Goal: Information Seeking & Learning: Compare options

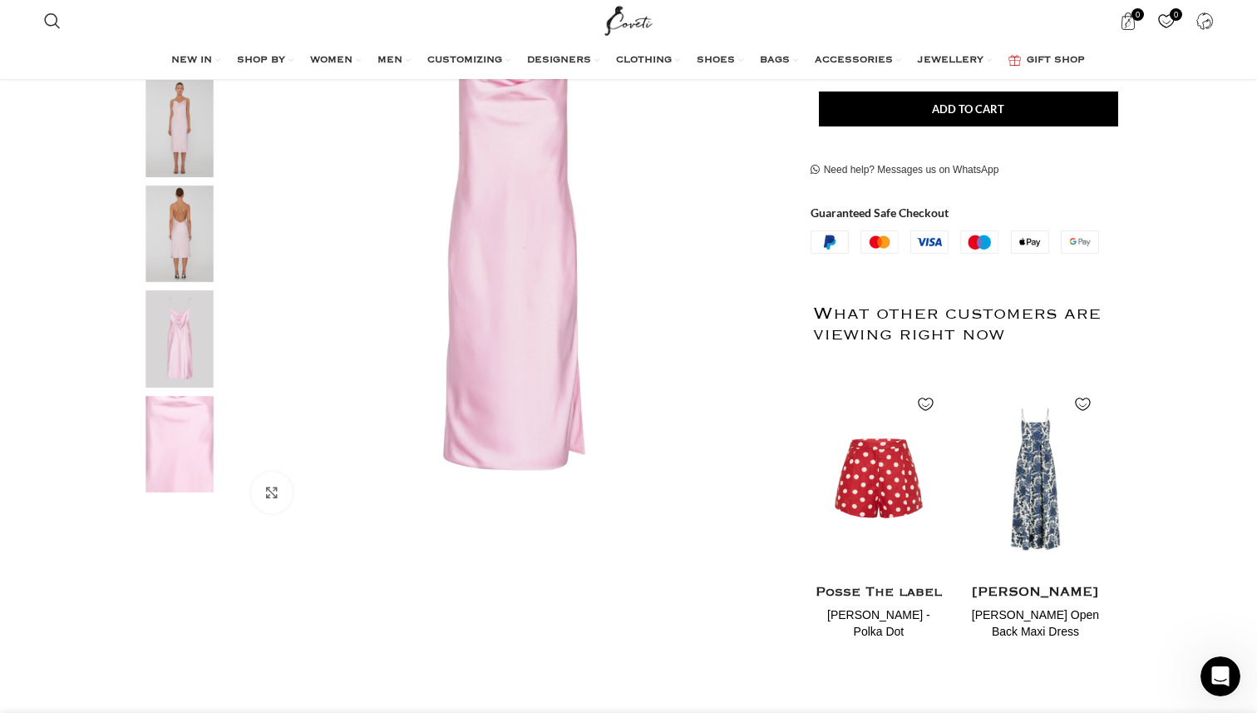
scroll to position [363, 0]
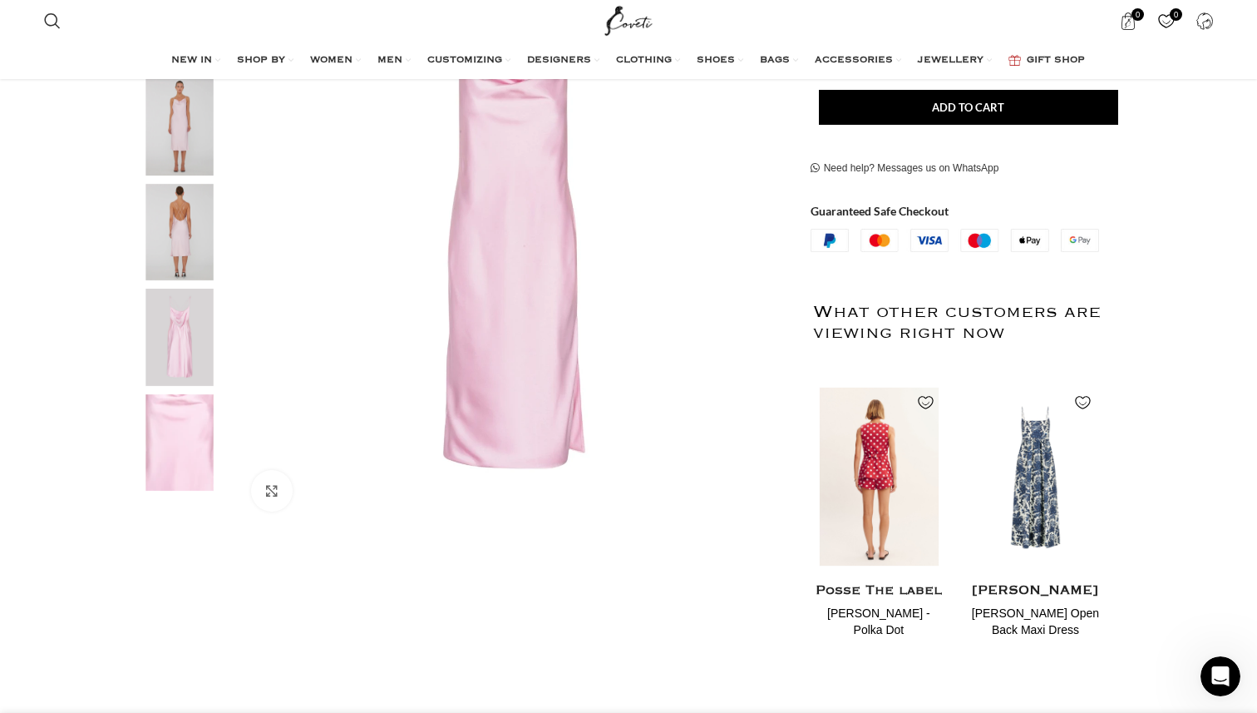
click at [900, 466] on img "1 / 2" at bounding box center [879, 475] width 136 height 205
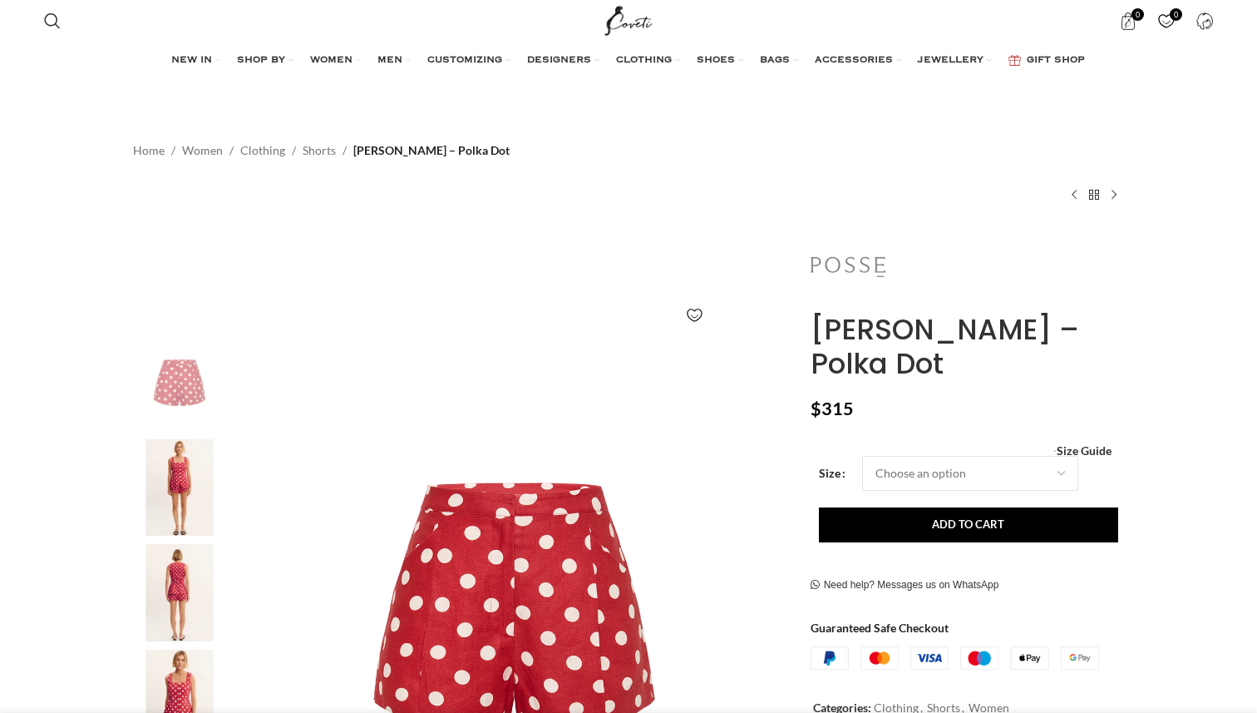
click at [859, 265] on img at bounding box center [848, 266] width 75 height 75
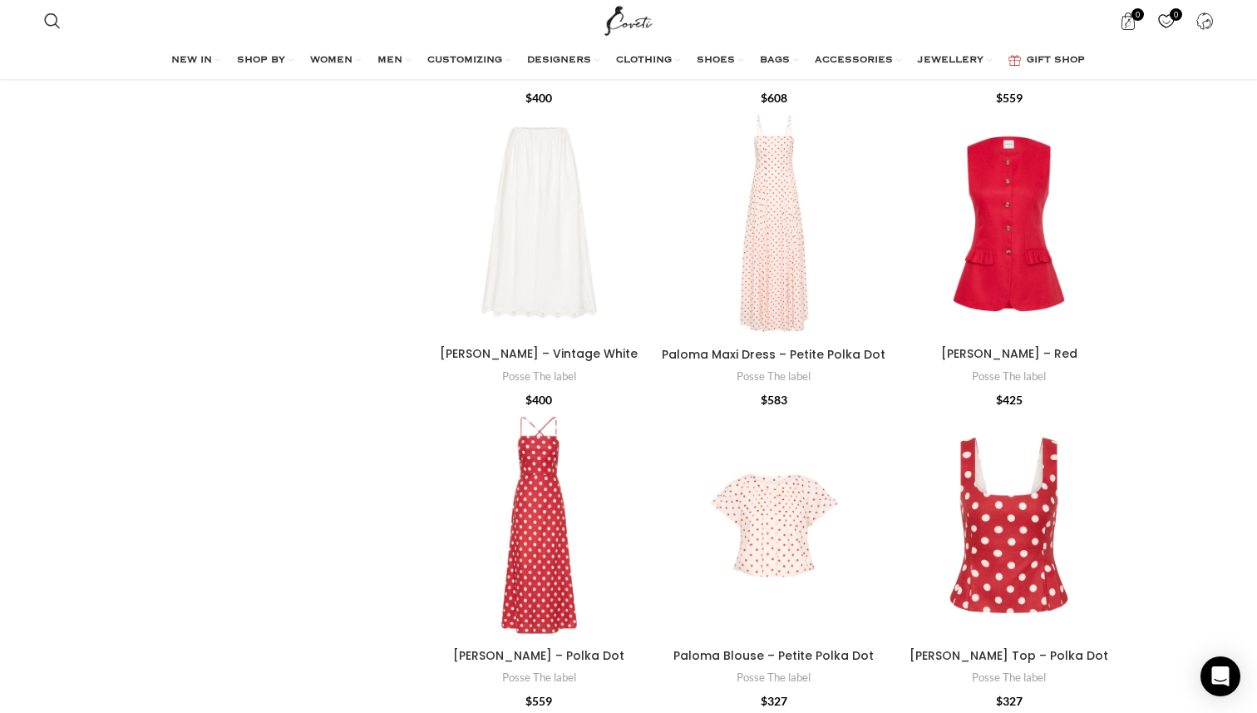
scroll to position [5127, 0]
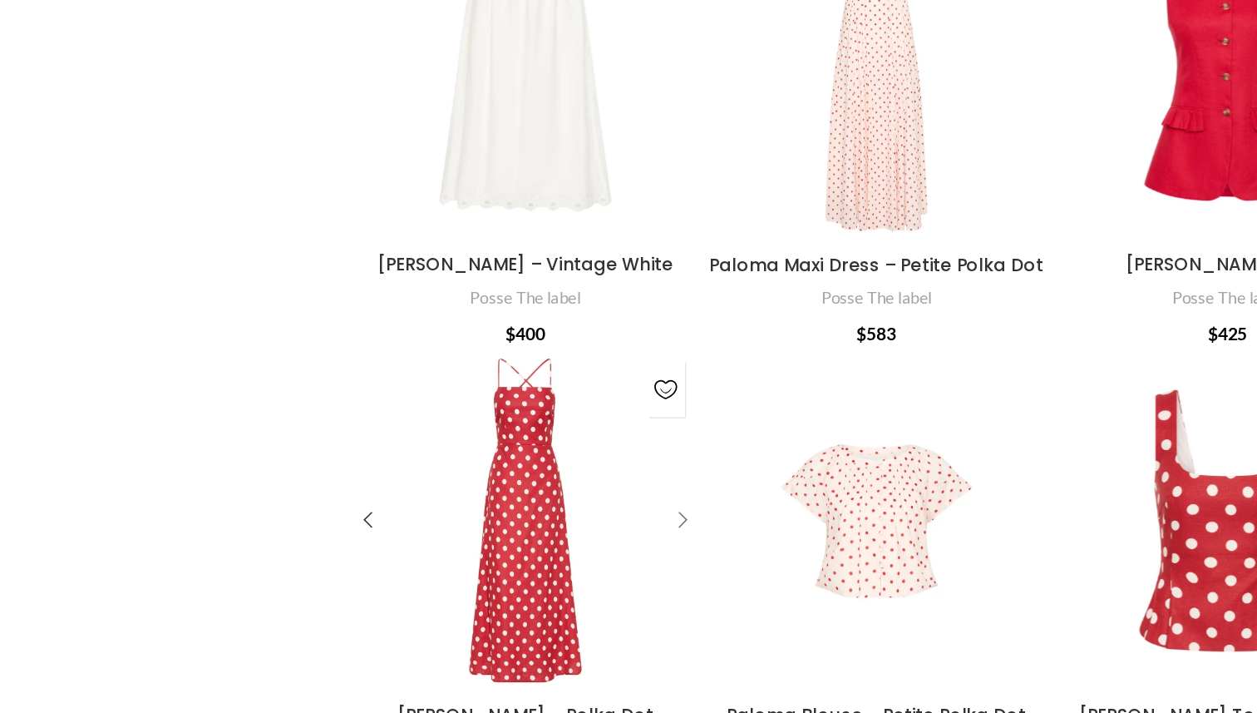
click at [644, 493] on div "Lori Dress – Polka Dot" at bounding box center [641, 505] width 25 height 25
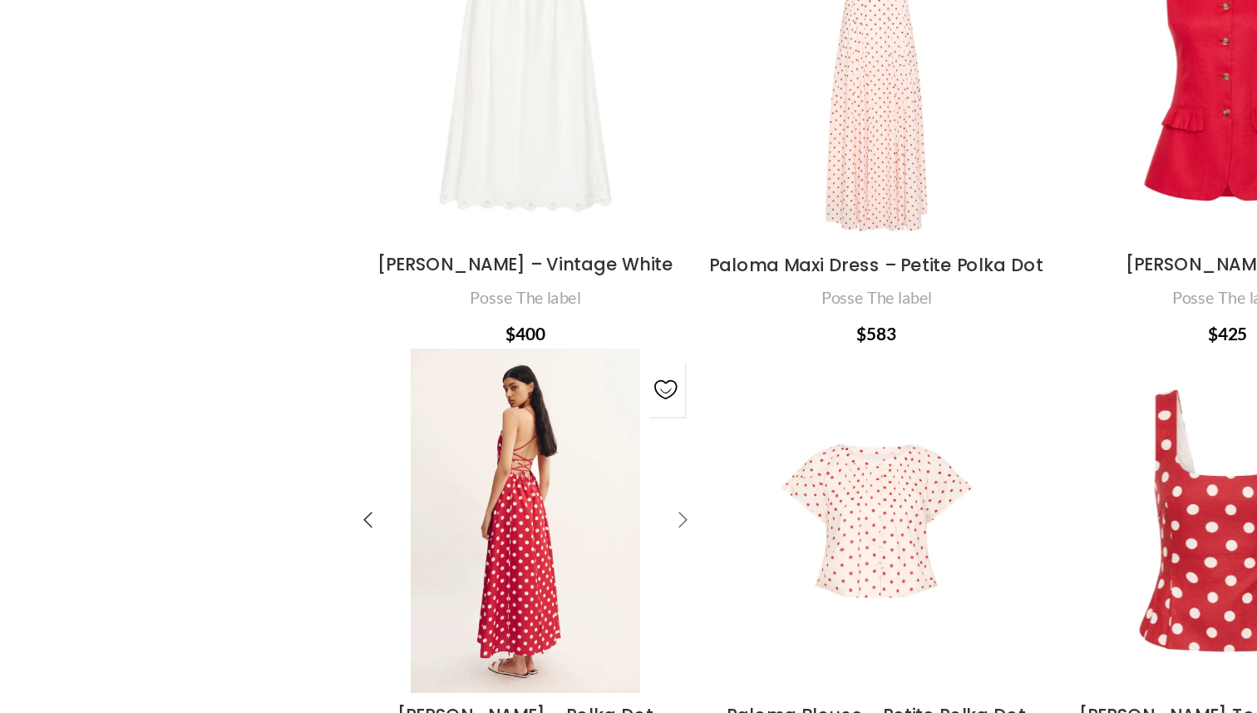
click at [645, 493] on div "Lori Dress – Polka Dot" at bounding box center [641, 505] width 25 height 25
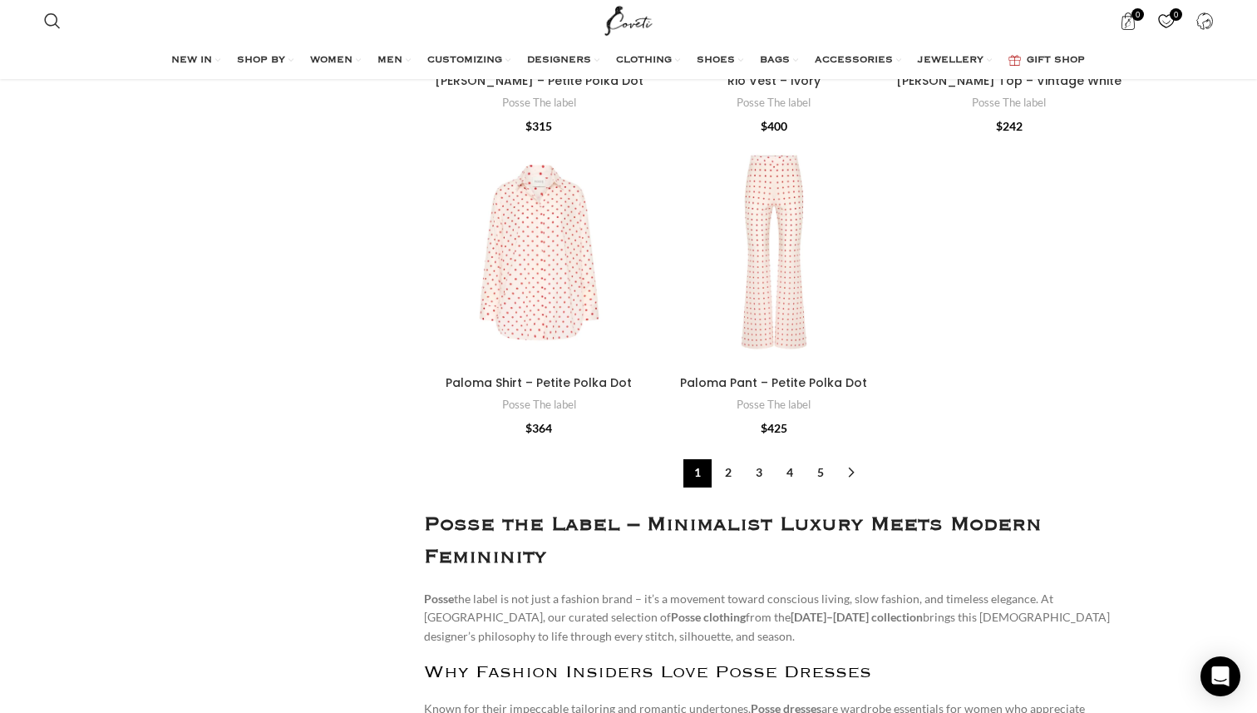
scroll to position [5990, 0]
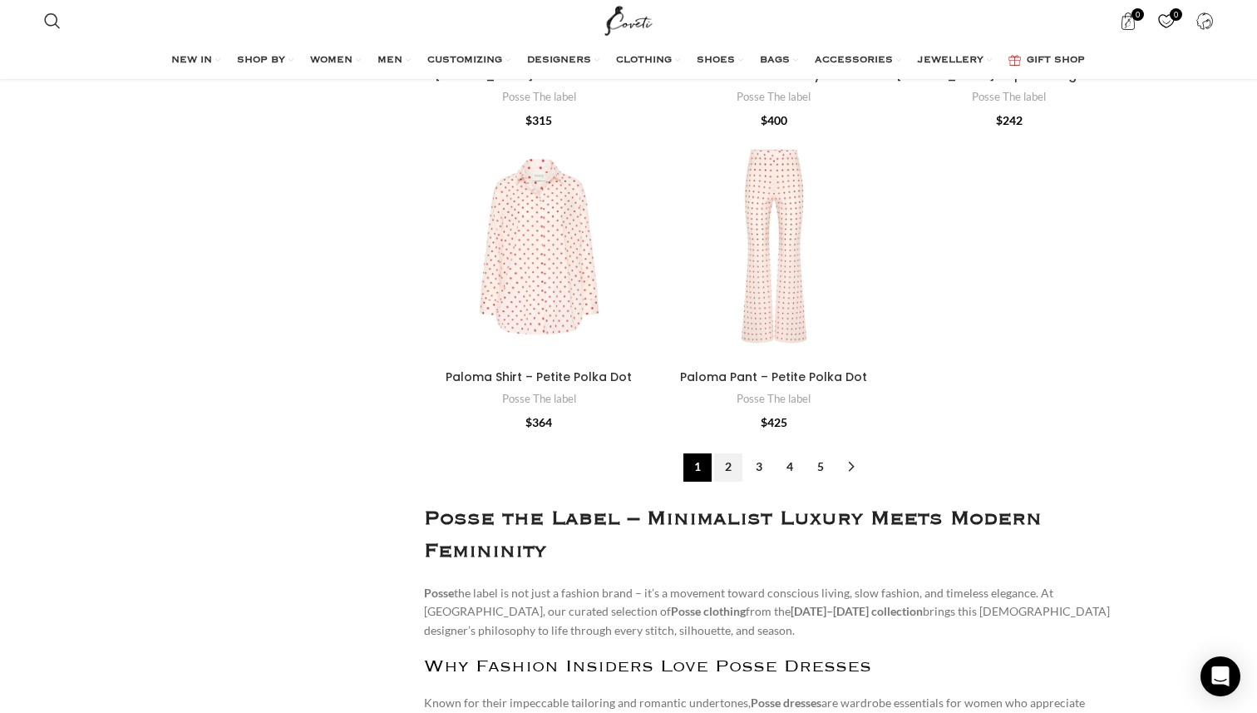
click at [729, 453] on link "2" at bounding box center [728, 467] width 28 height 28
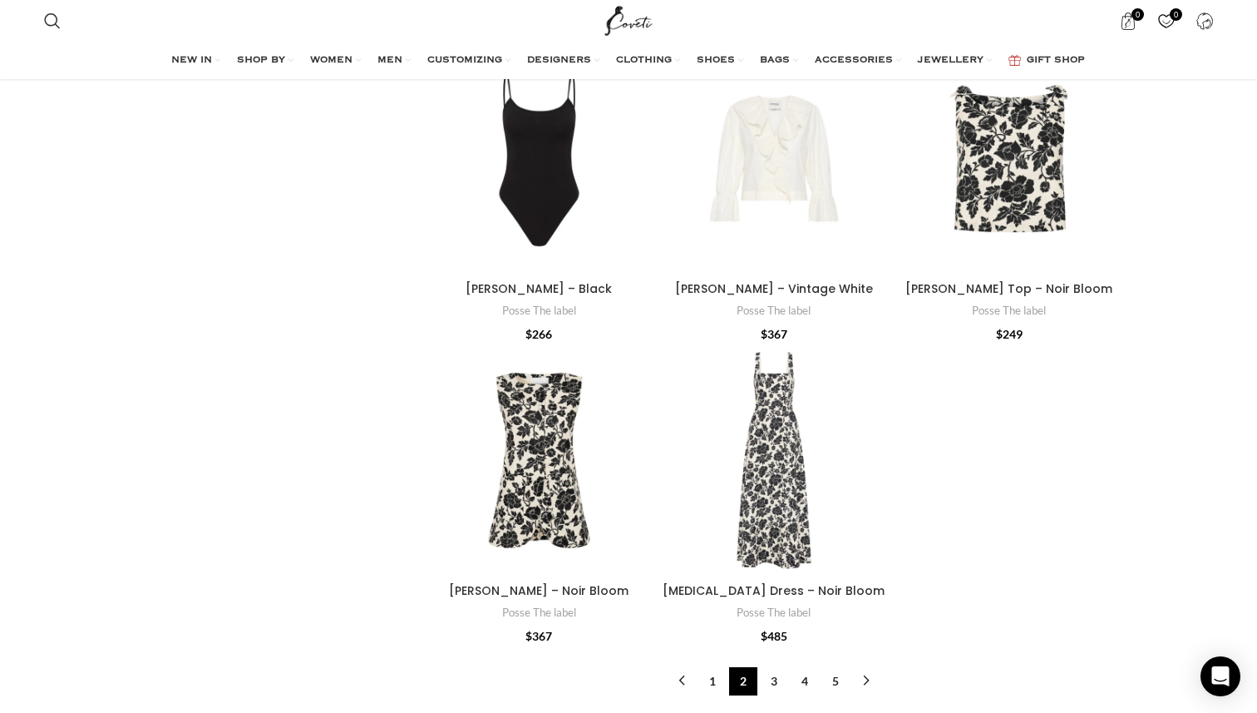
scroll to position [5448, 0]
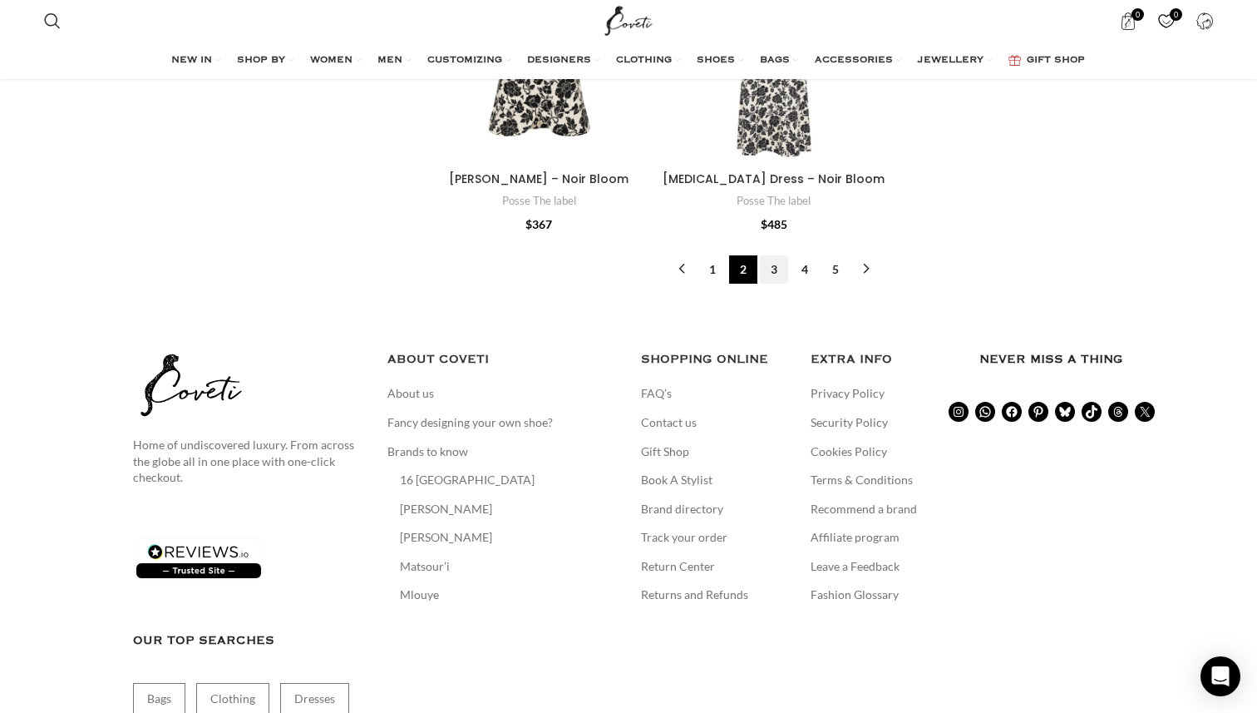
click at [773, 255] on link "3" at bounding box center [774, 269] width 28 height 28
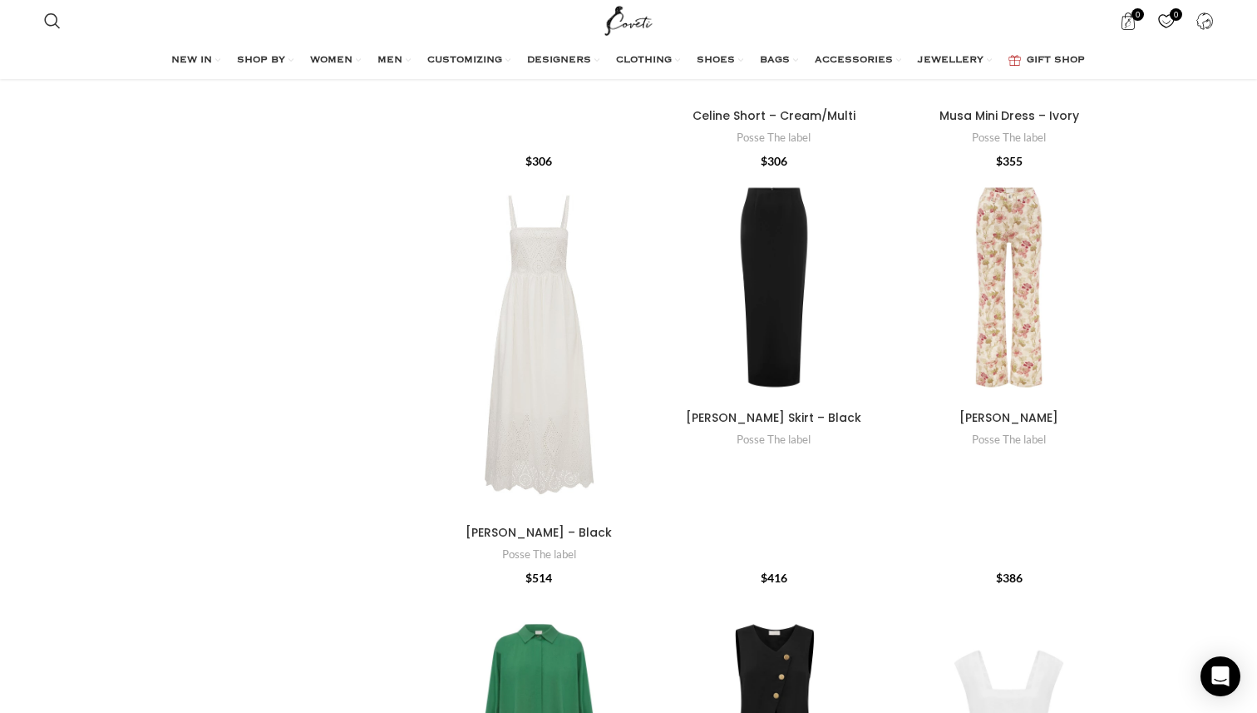
scroll to position [3214, 0]
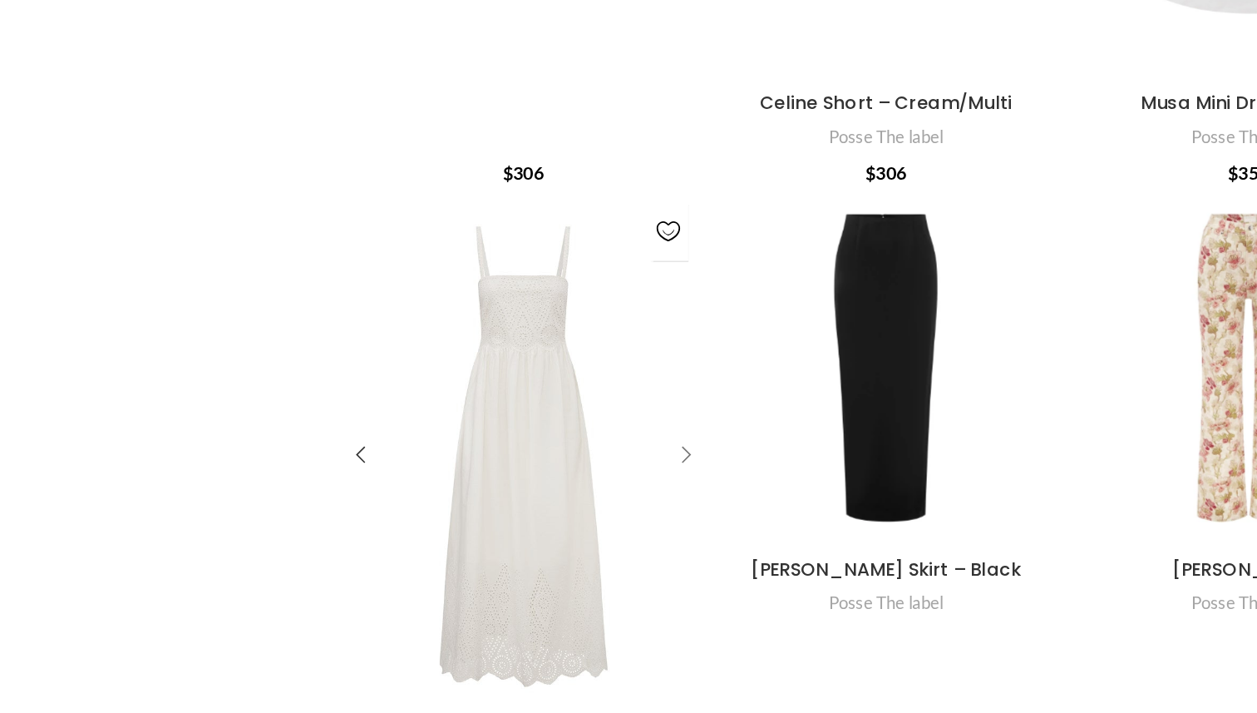
click at [641, 419] on div "Louisa Dress – Black" at bounding box center [641, 431] width 25 height 25
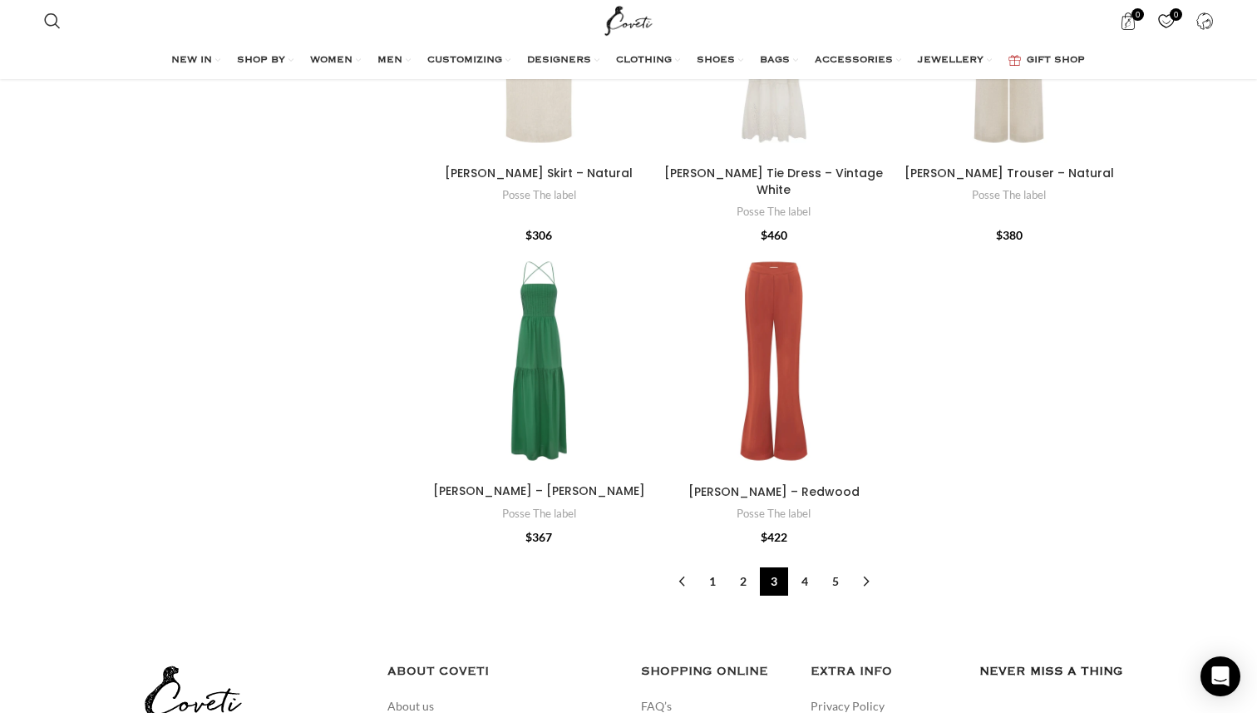
scroll to position [5152, 0]
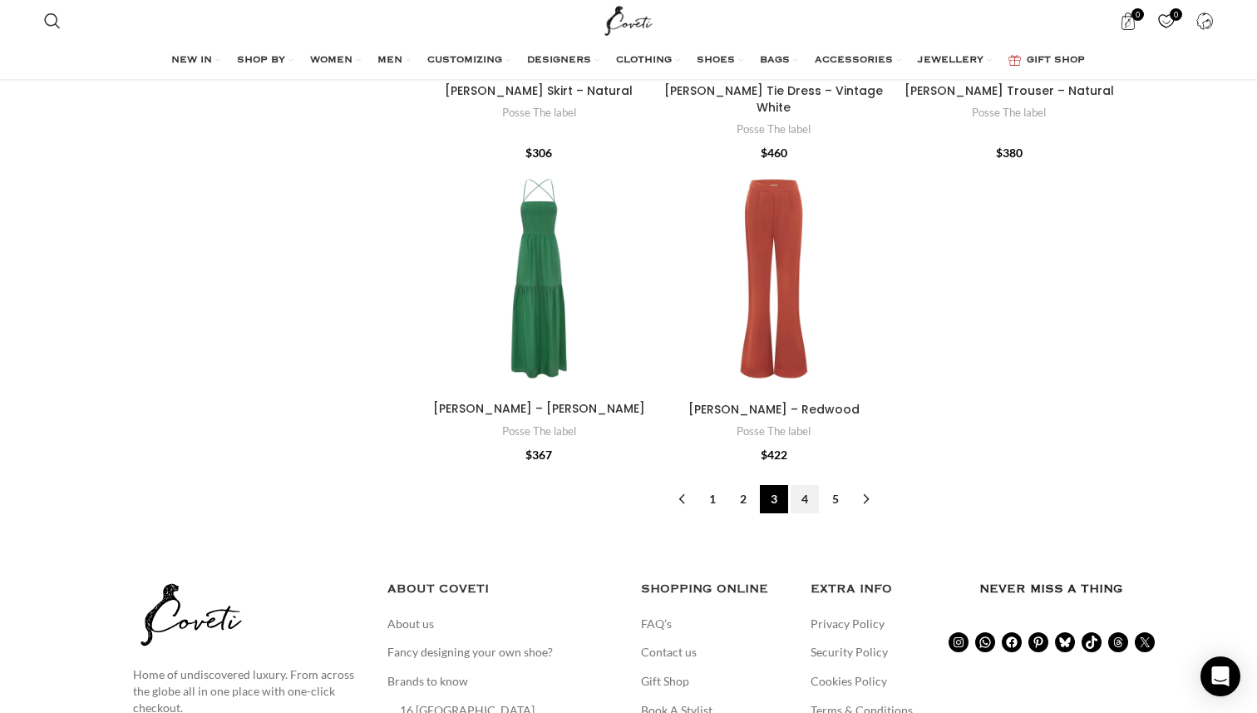
click at [811, 485] on link "4" at bounding box center [805, 499] width 28 height 28
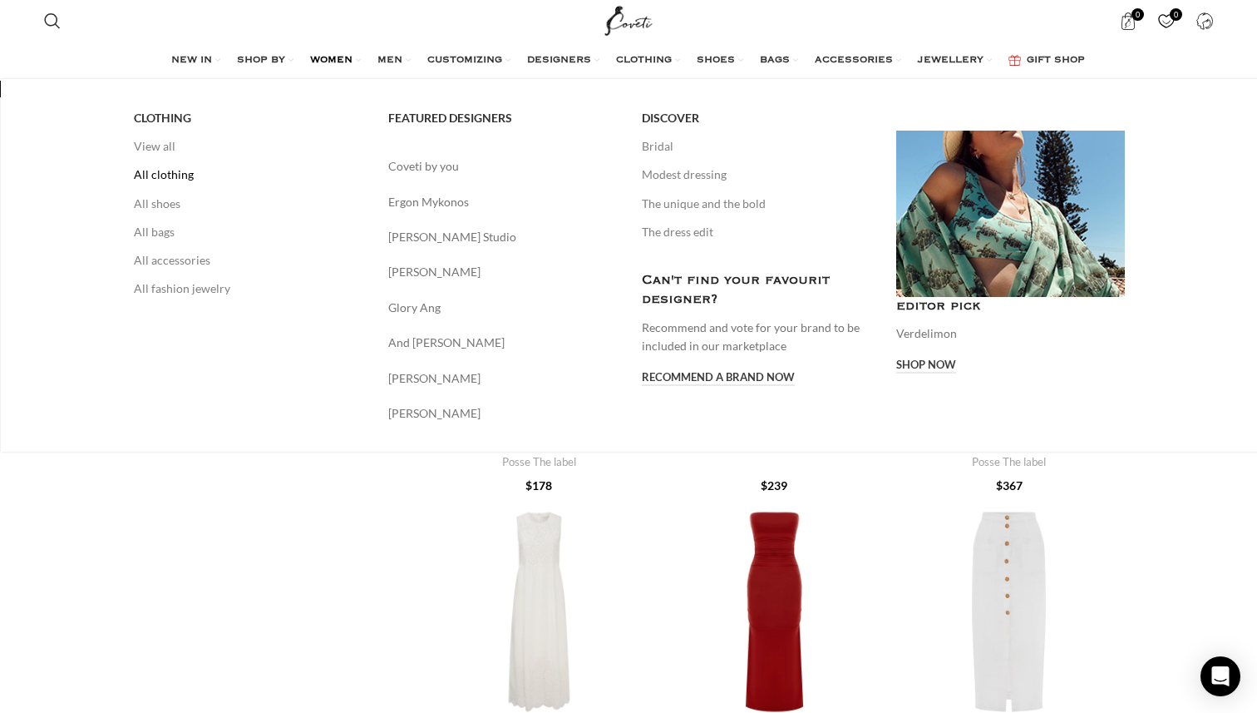
click at [170, 173] on link "All clothing" at bounding box center [248, 174] width 229 height 28
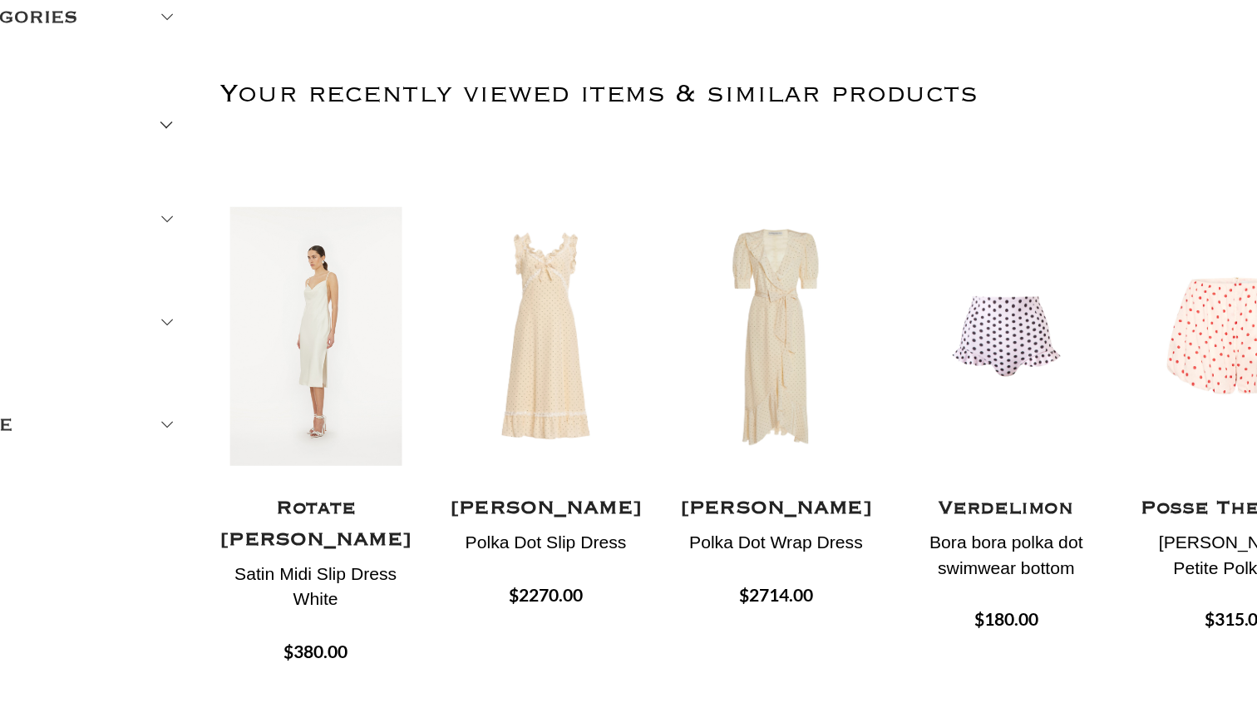
click at [461, 385] on img "1 / 30" at bounding box center [450, 360] width 131 height 205
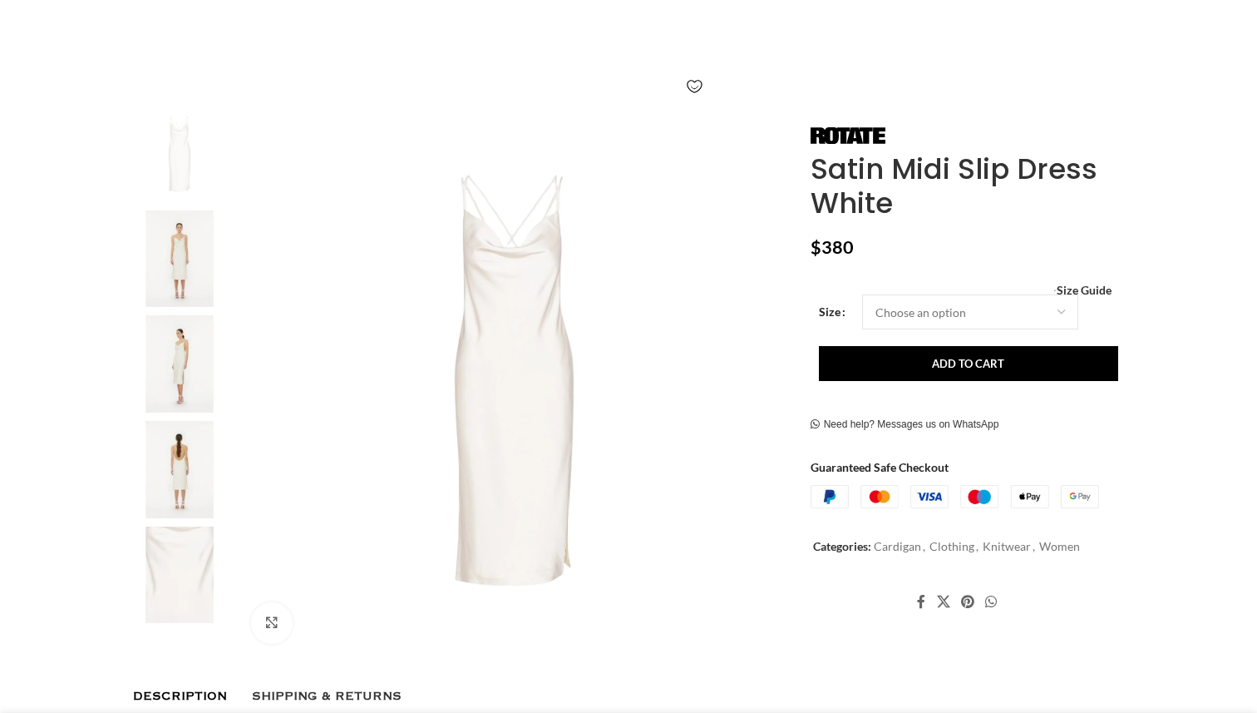
scroll to position [230, 0]
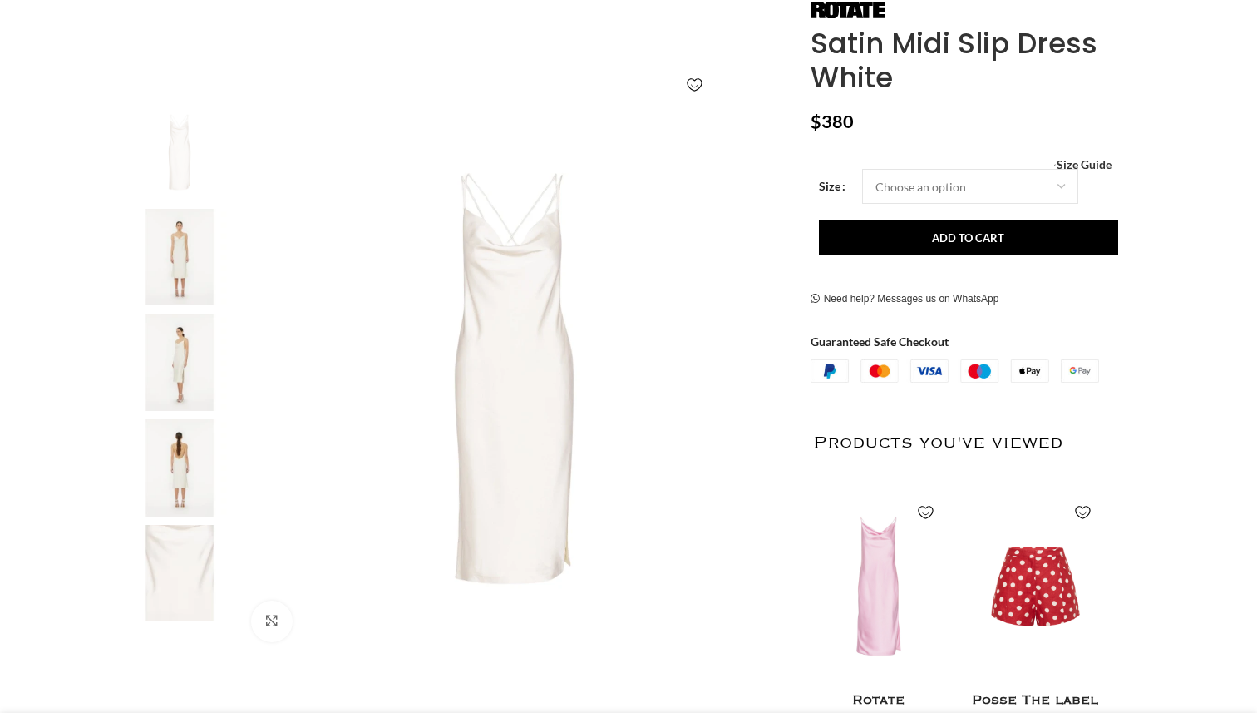
click at [190, 474] on img at bounding box center [179, 467] width 101 height 97
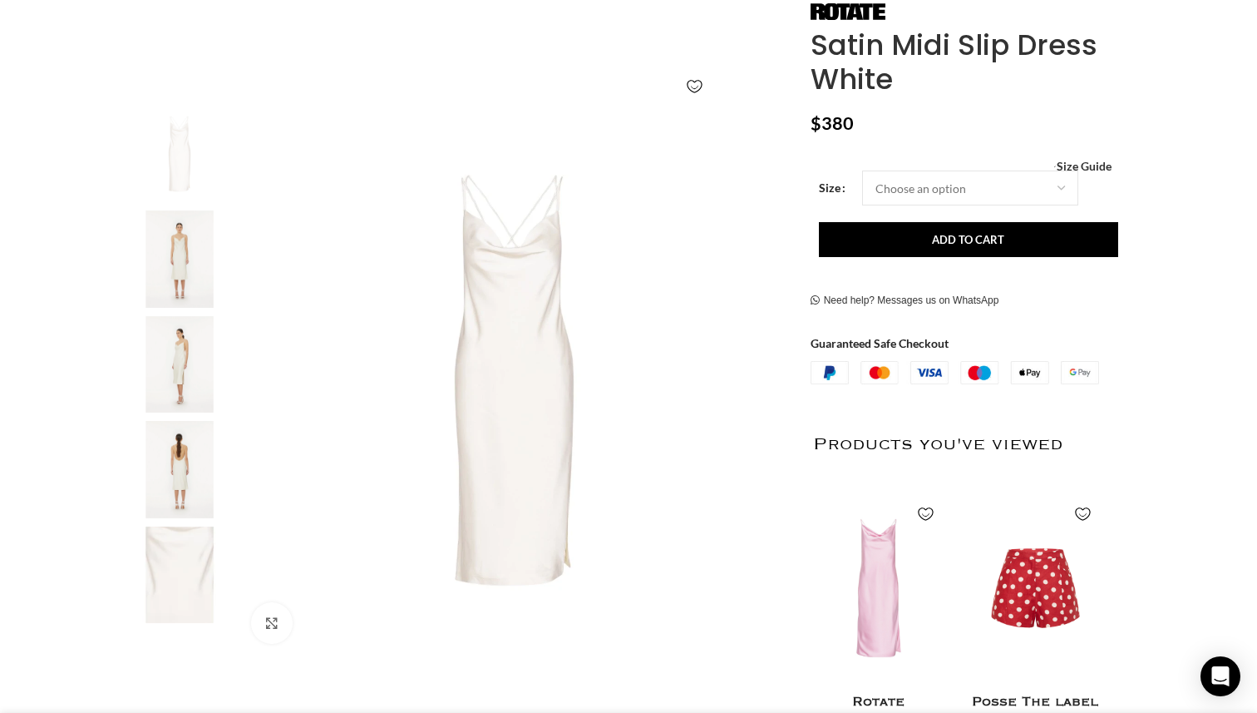
click at [179, 369] on img "3 / 5" at bounding box center [179, 364] width 101 height 97
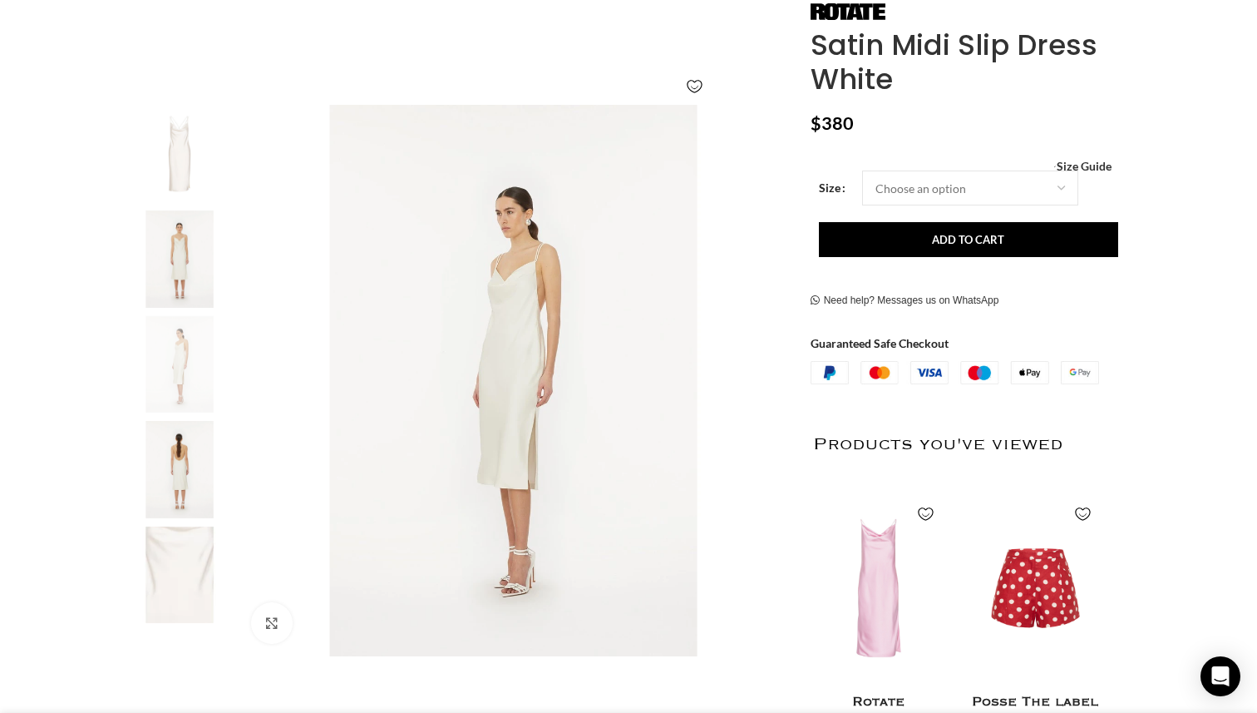
click at [178, 249] on img "2 / 5" at bounding box center [179, 258] width 101 height 97
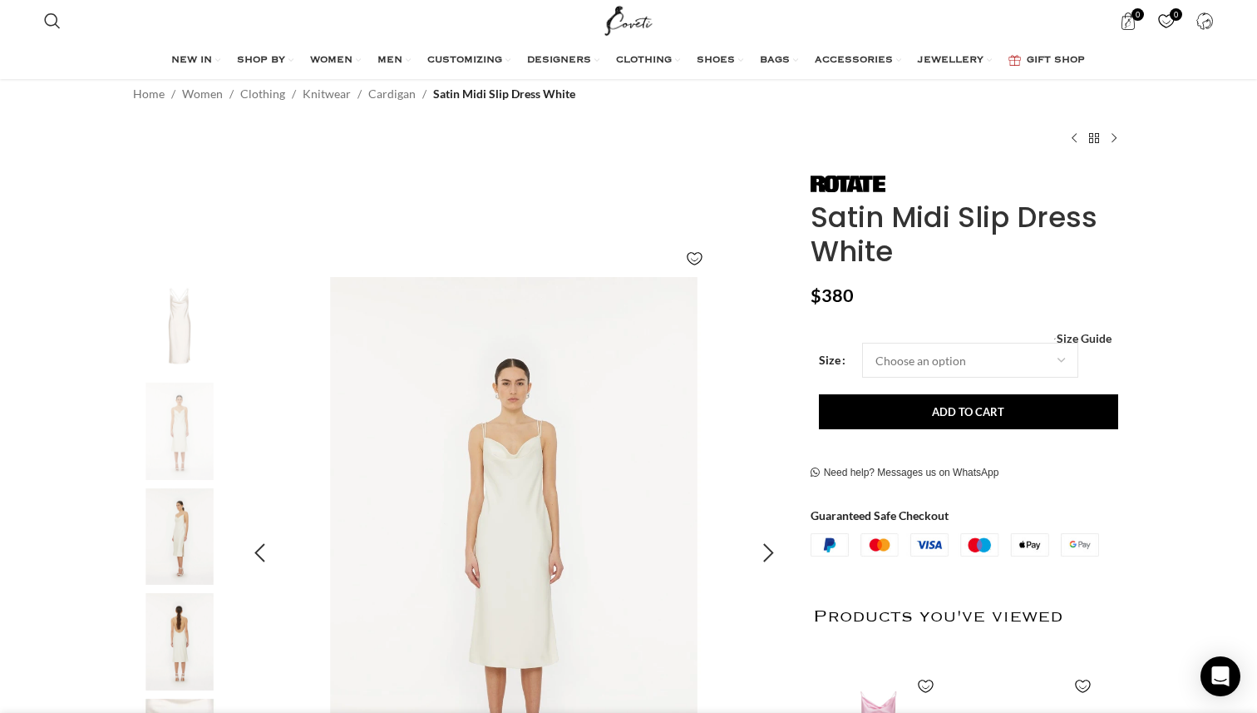
scroll to position [0, 0]
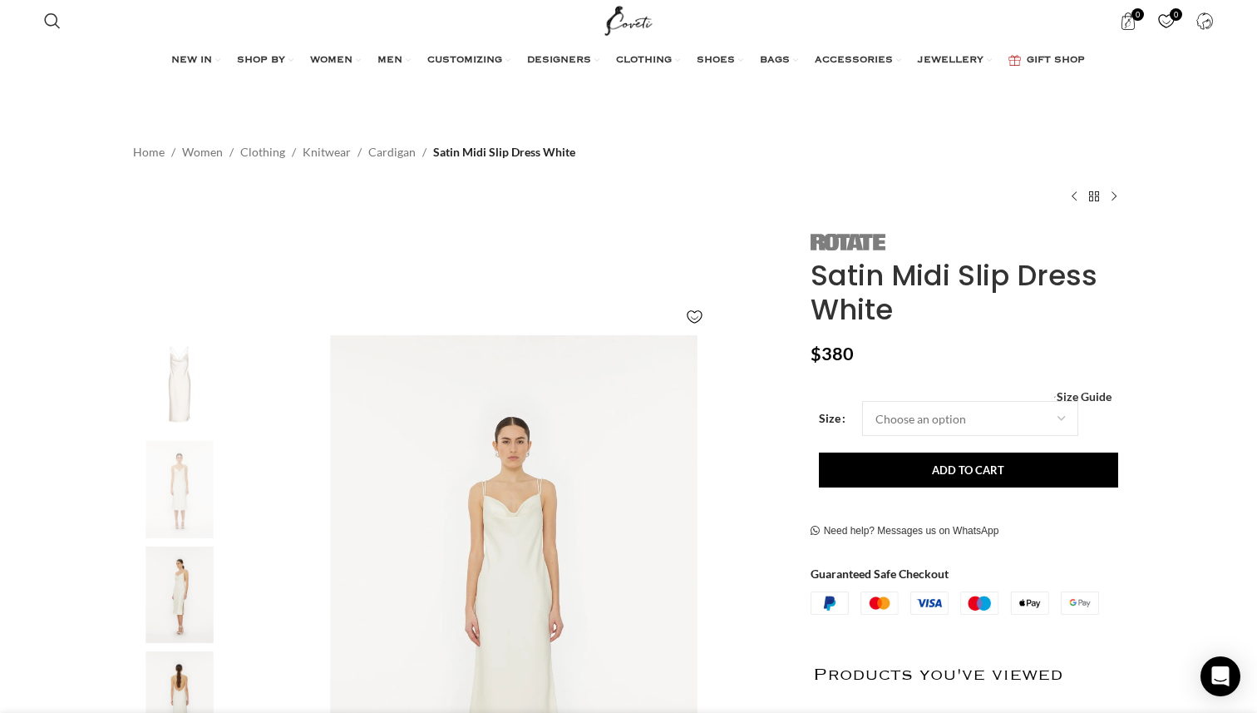
click at [853, 239] on img at bounding box center [848, 242] width 75 height 17
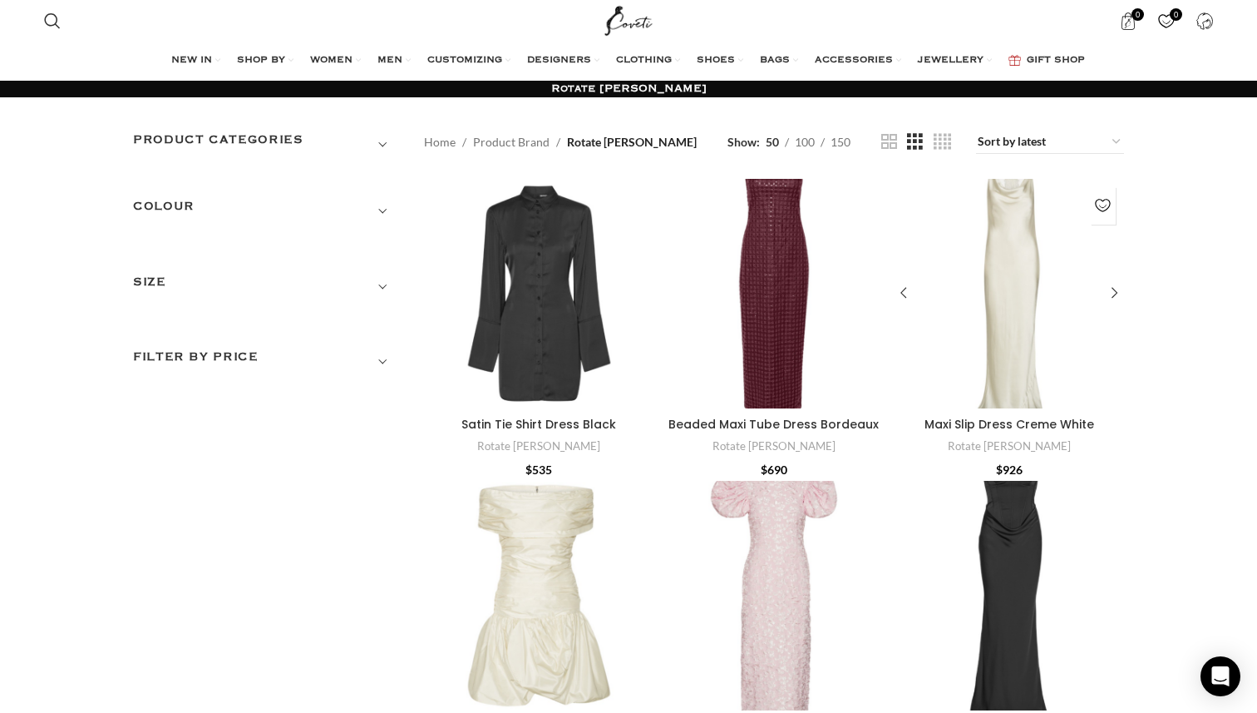
click at [1015, 307] on div "Maxi Slip Dress Creme White" at bounding box center [1009, 294] width 46 height 230
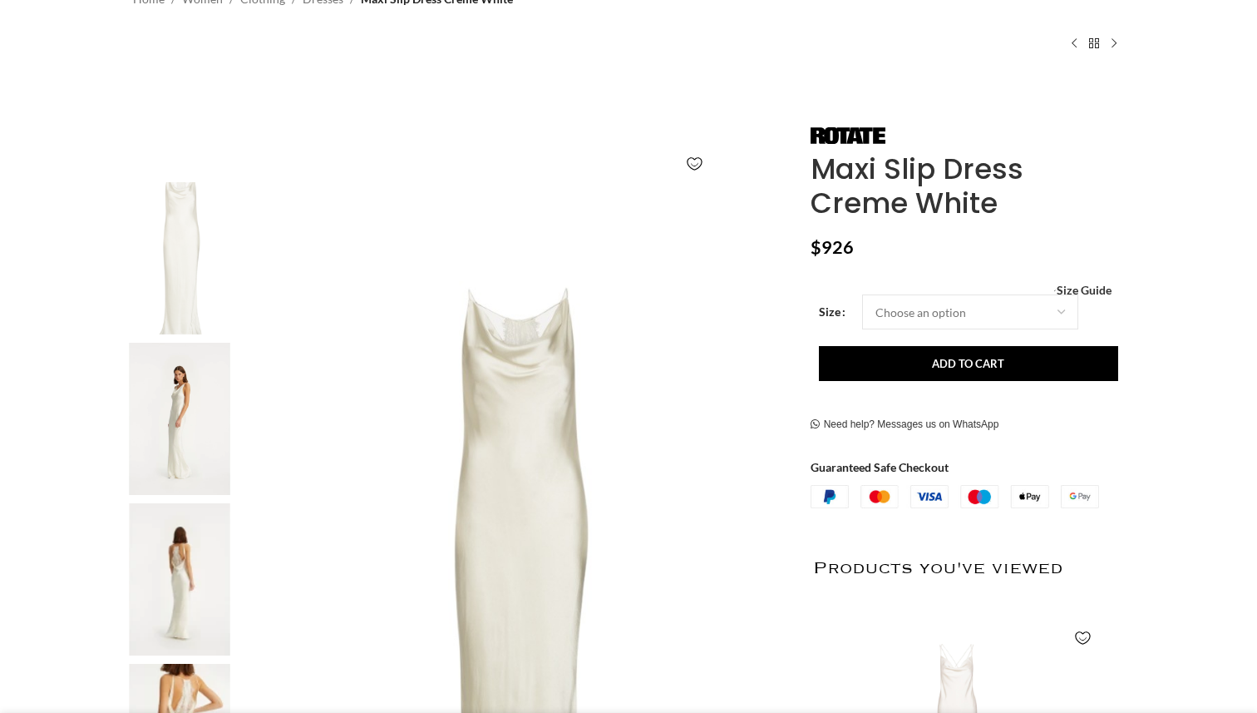
scroll to position [161, 0]
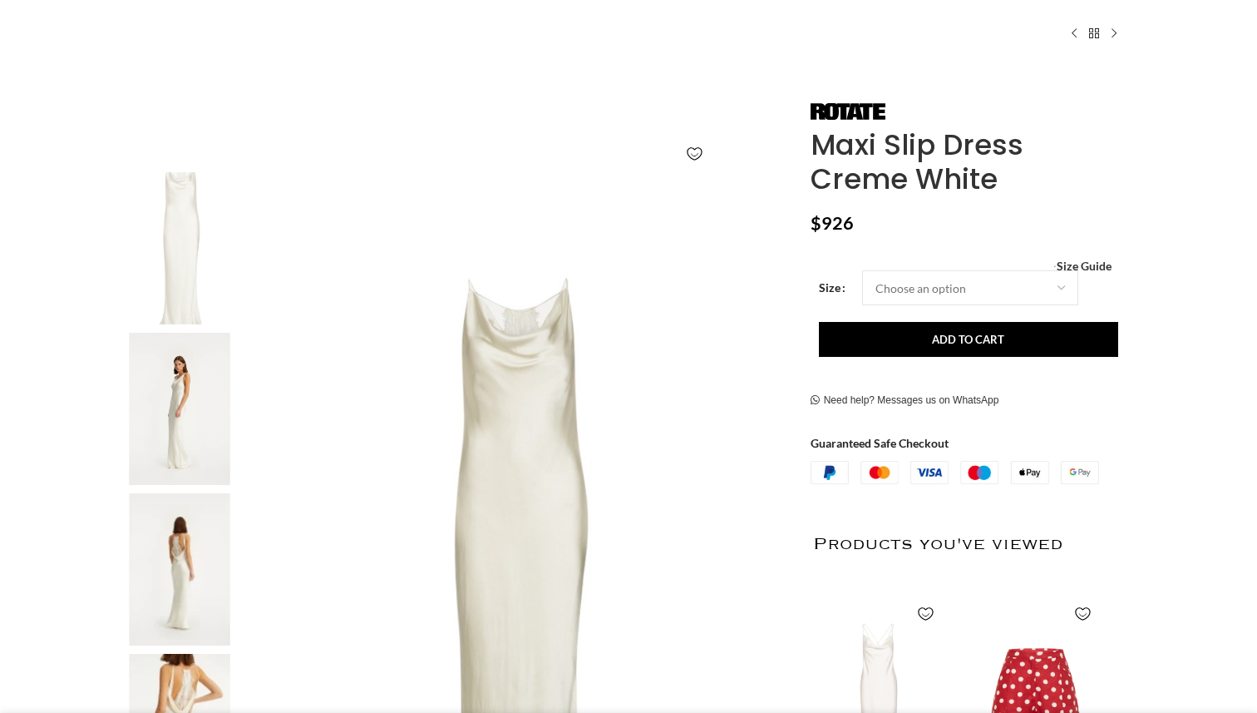
click at [188, 583] on img at bounding box center [179, 569] width 101 height 152
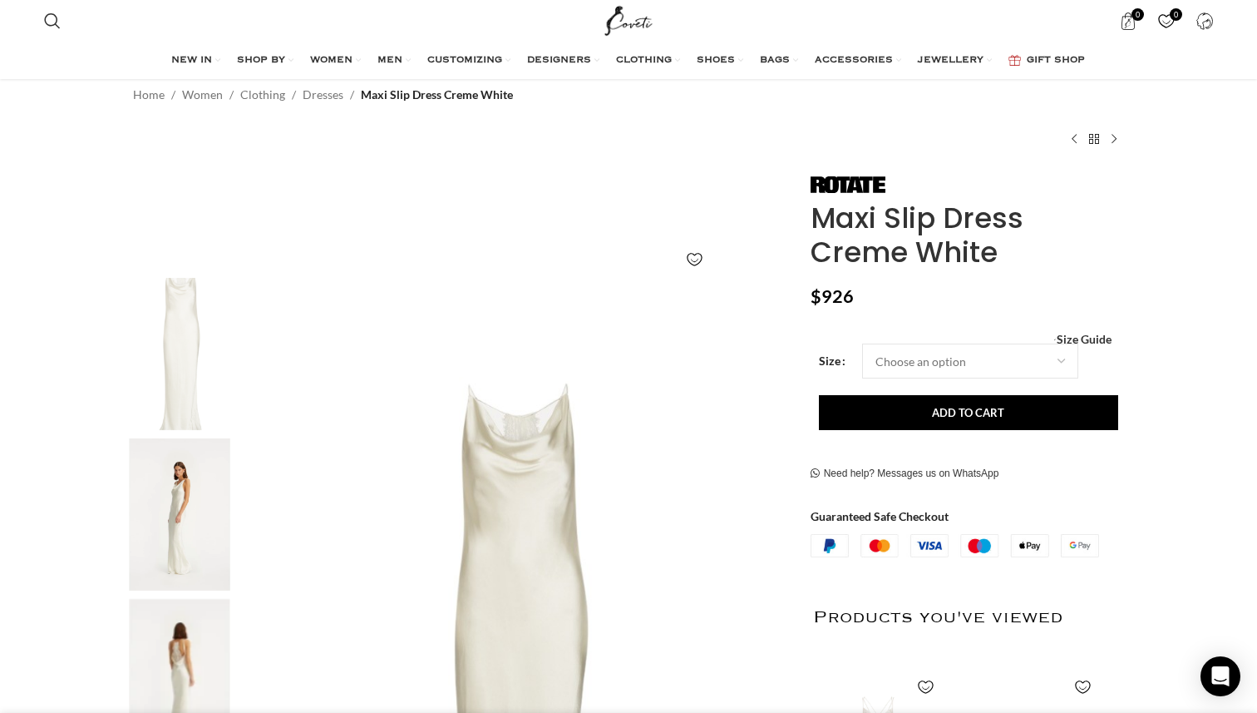
scroll to position [47, 0]
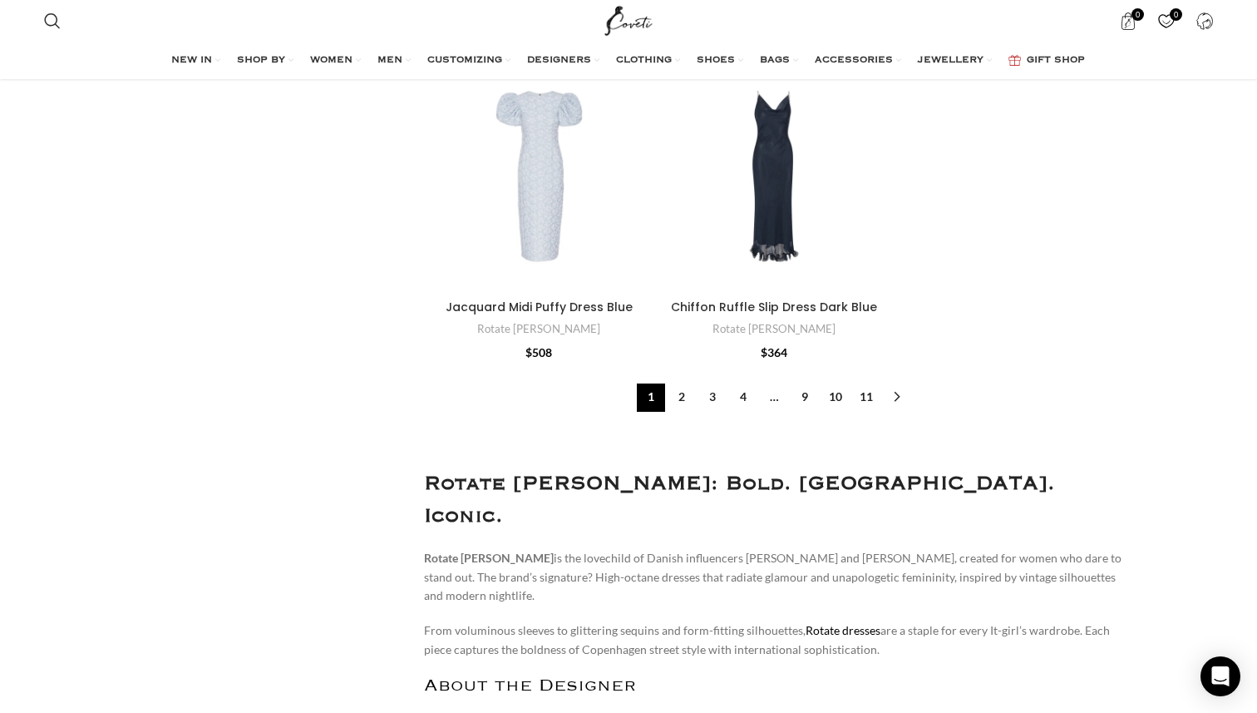
scroll to position [5033, 0]
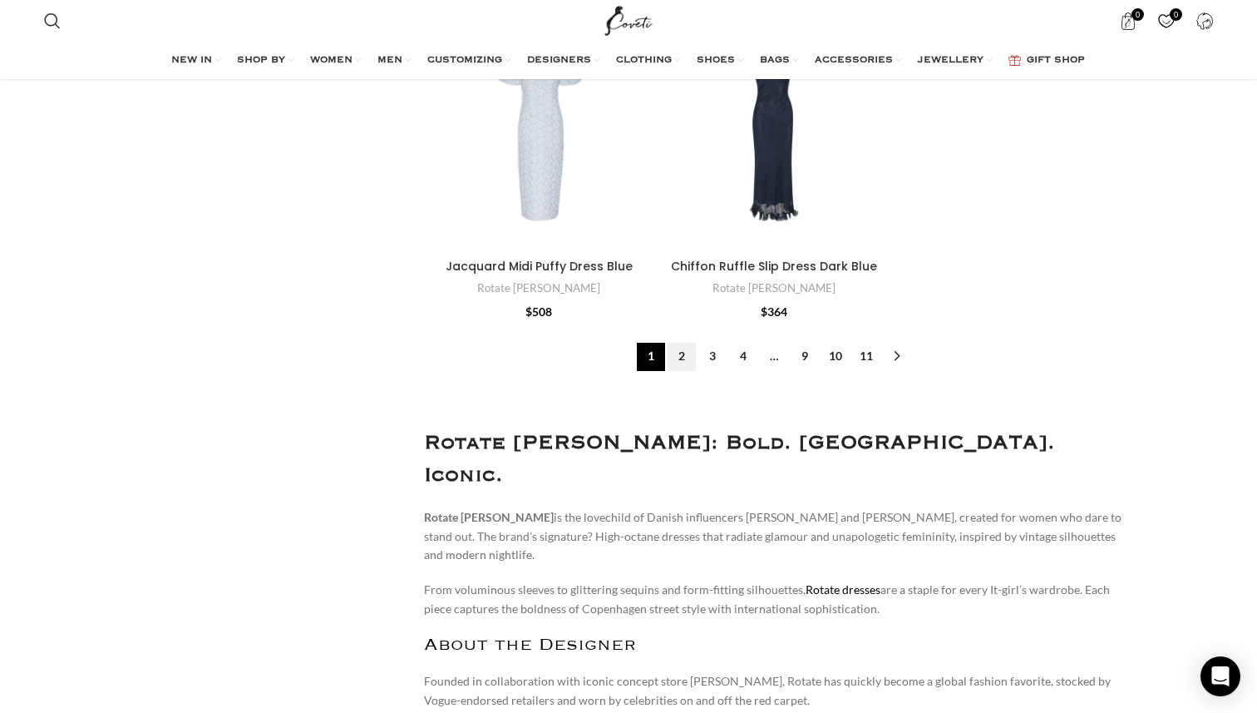
click at [683, 358] on link "2" at bounding box center [682, 357] width 28 height 28
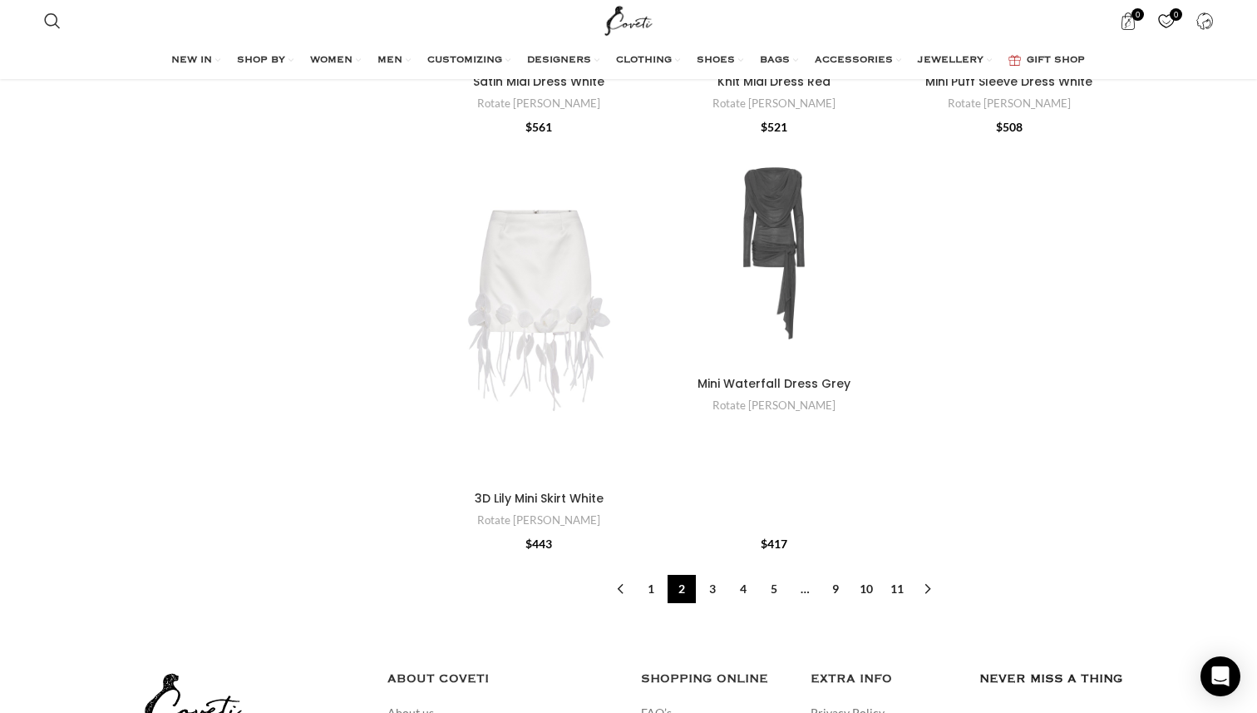
scroll to position [5141, 0]
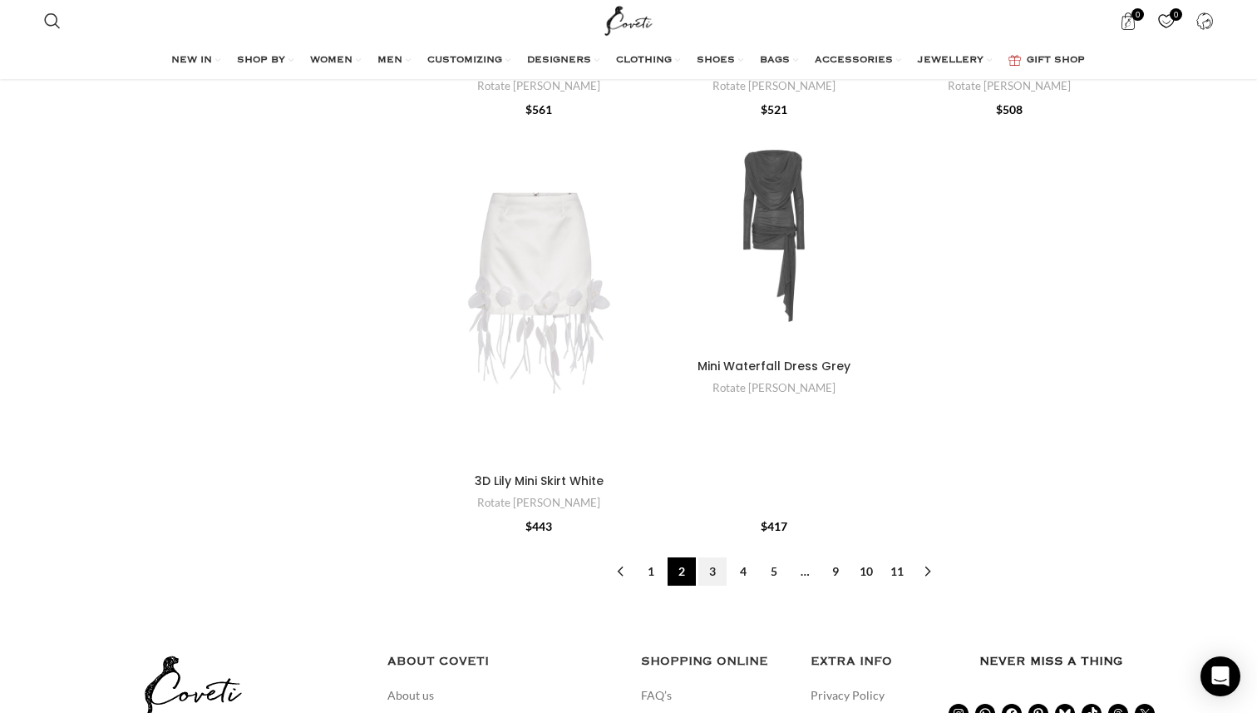
click at [715, 572] on link "3" at bounding box center [712, 571] width 28 height 28
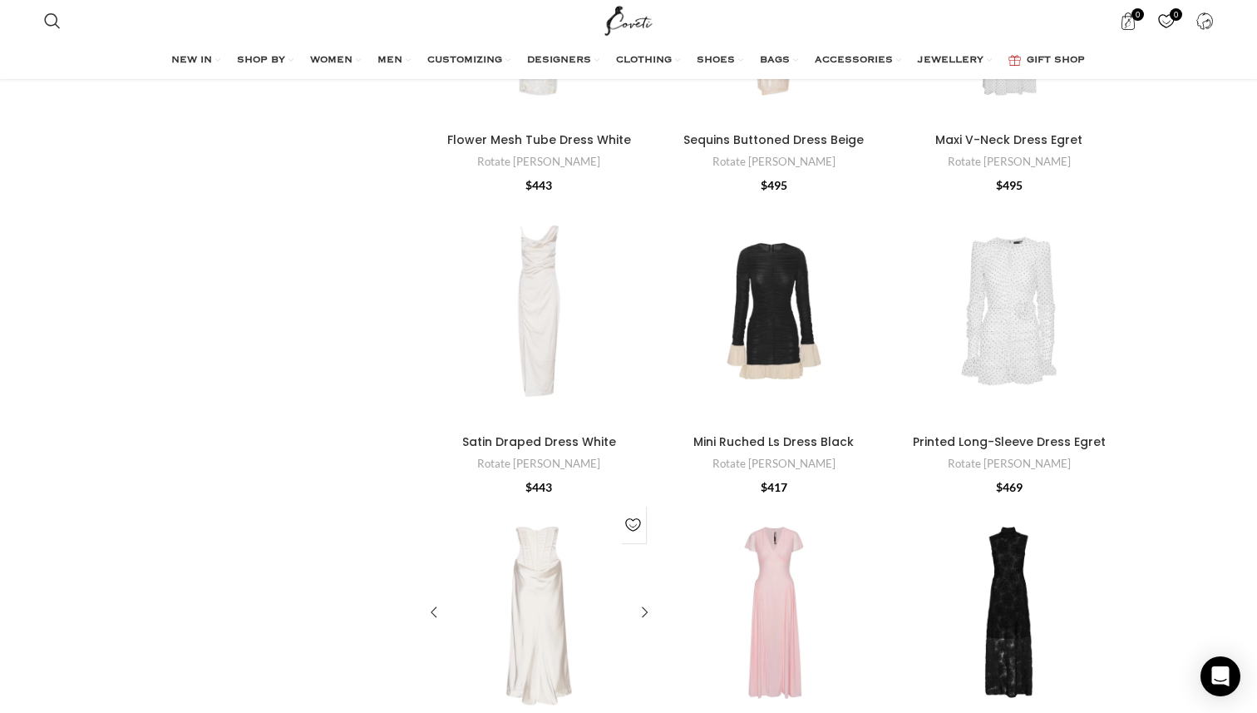
scroll to position [580, 0]
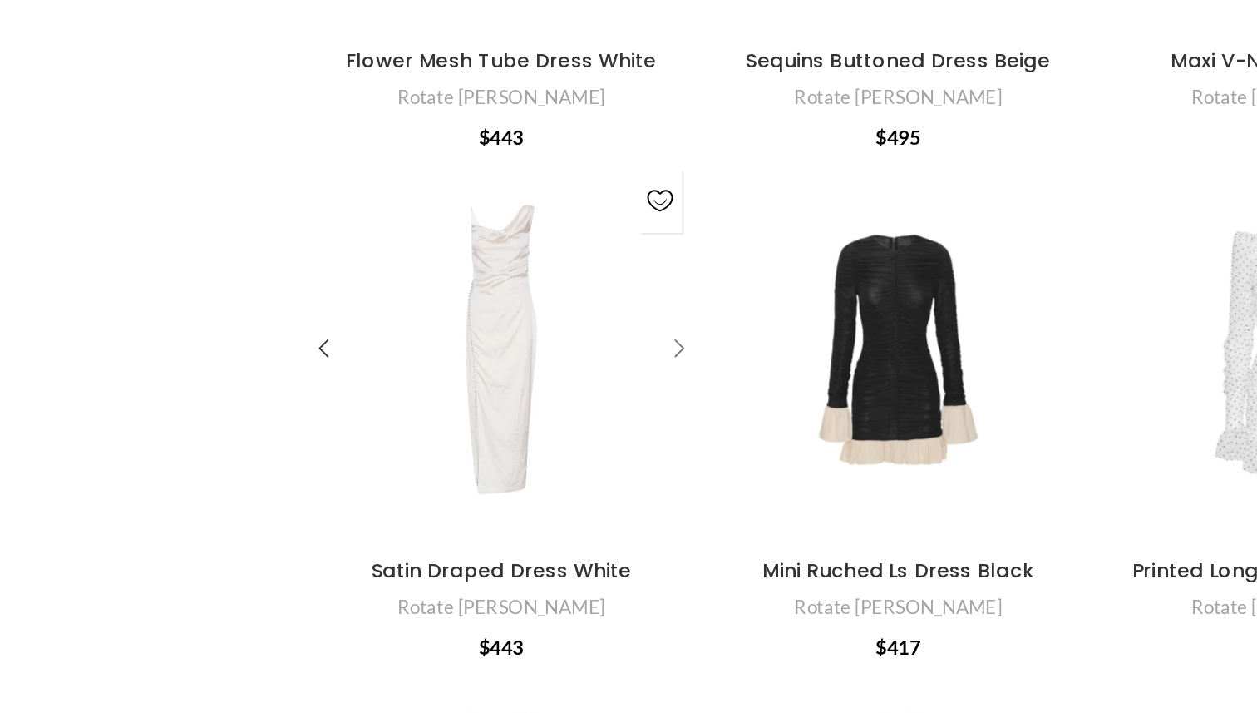
click at [640, 346] on div "Satin Draped Dress White" at bounding box center [641, 343] width 25 height 25
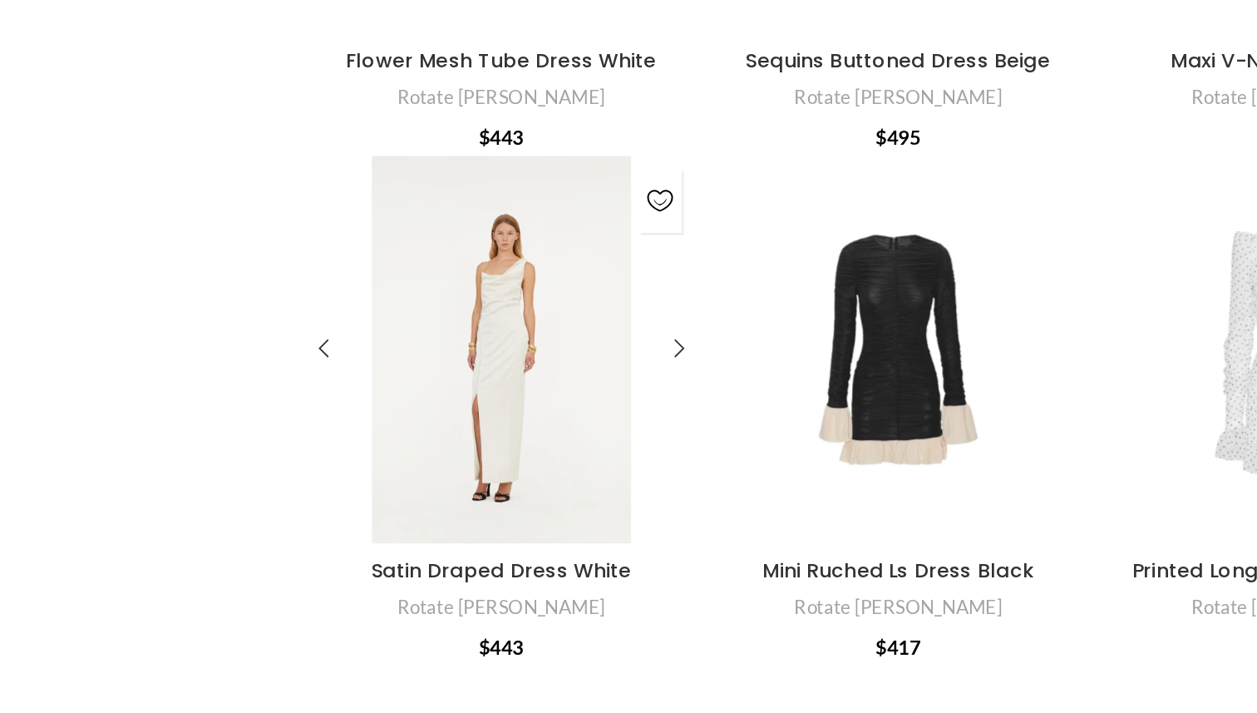
click at [558, 348] on div "Satin Draped Dress White" at bounding box center [539, 344] width 46 height 230
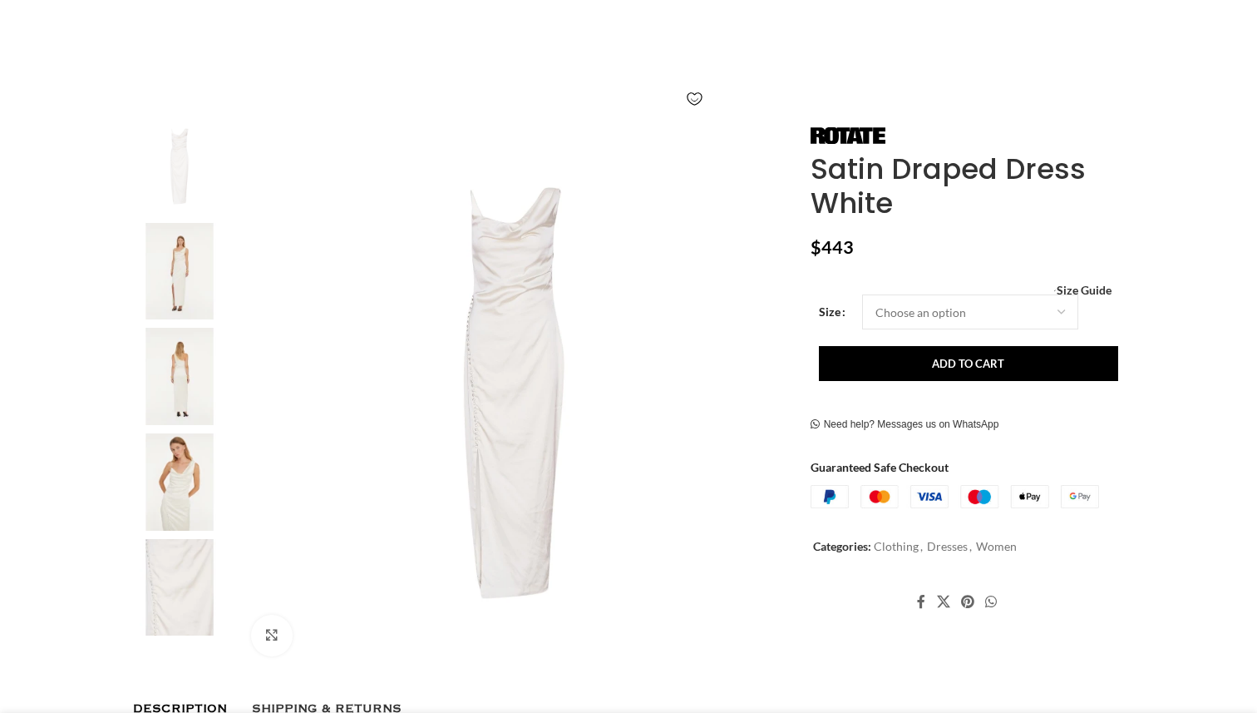
scroll to position [224, 0]
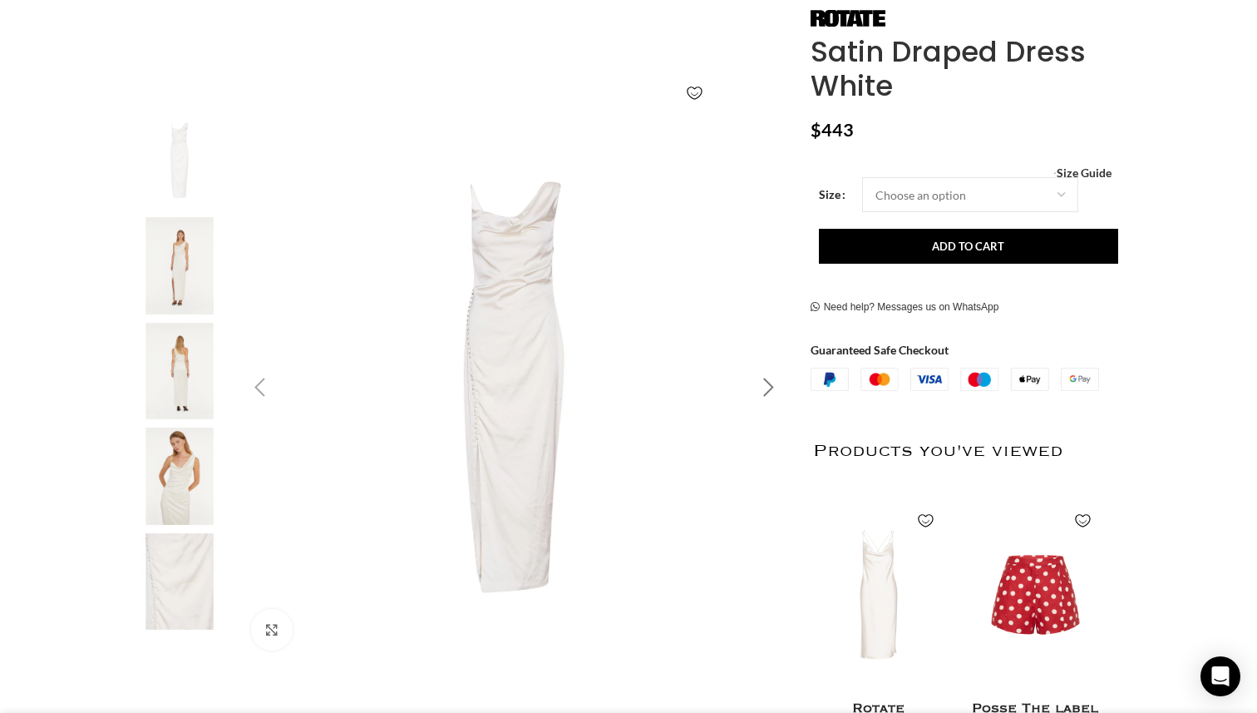
click at [765, 387] on div "Next slide" at bounding box center [769, 388] width 42 height 42
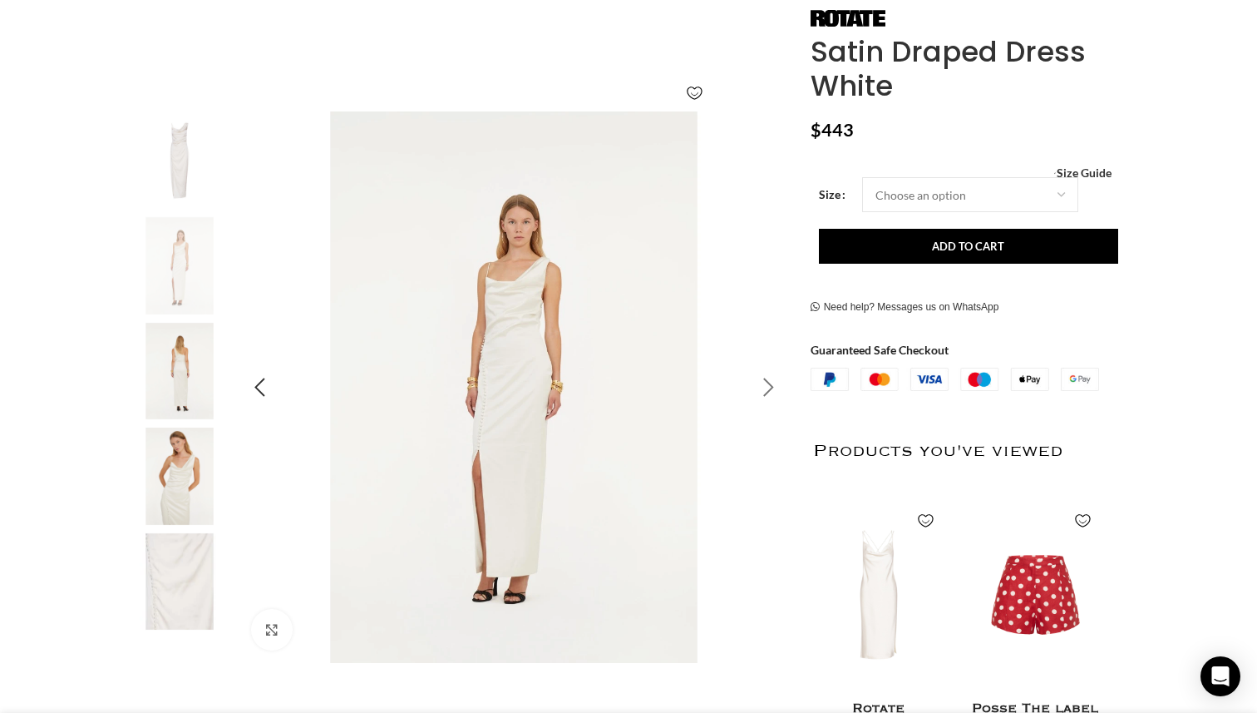
click at [771, 382] on div "Next slide" at bounding box center [769, 388] width 42 height 42
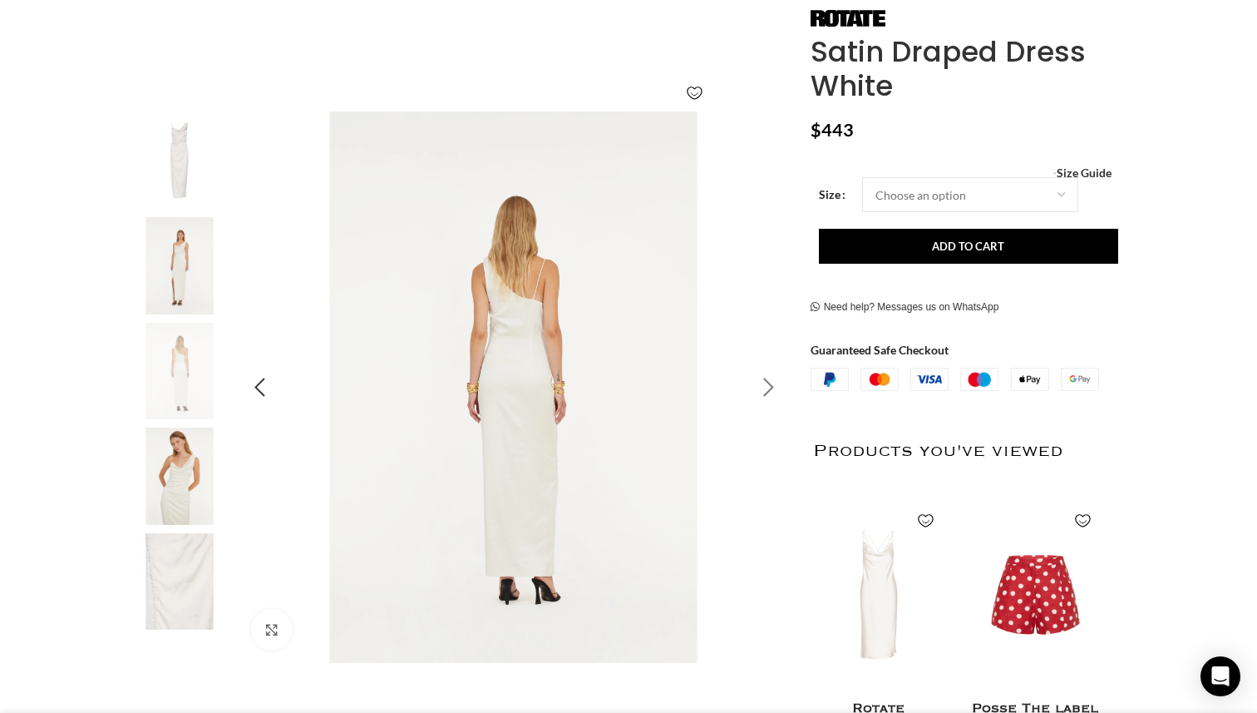
scroll to position [0, 175]
click at [771, 383] on div "Next slide" at bounding box center [769, 388] width 42 height 42
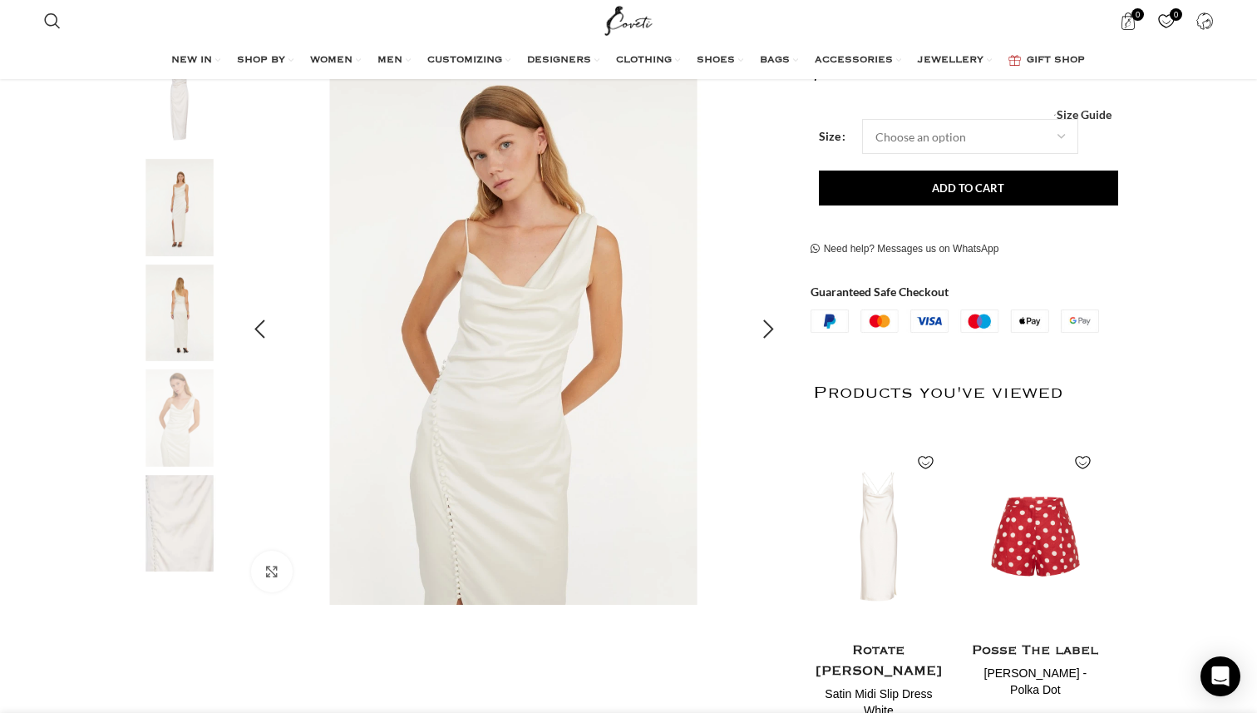
scroll to position [295, 0]
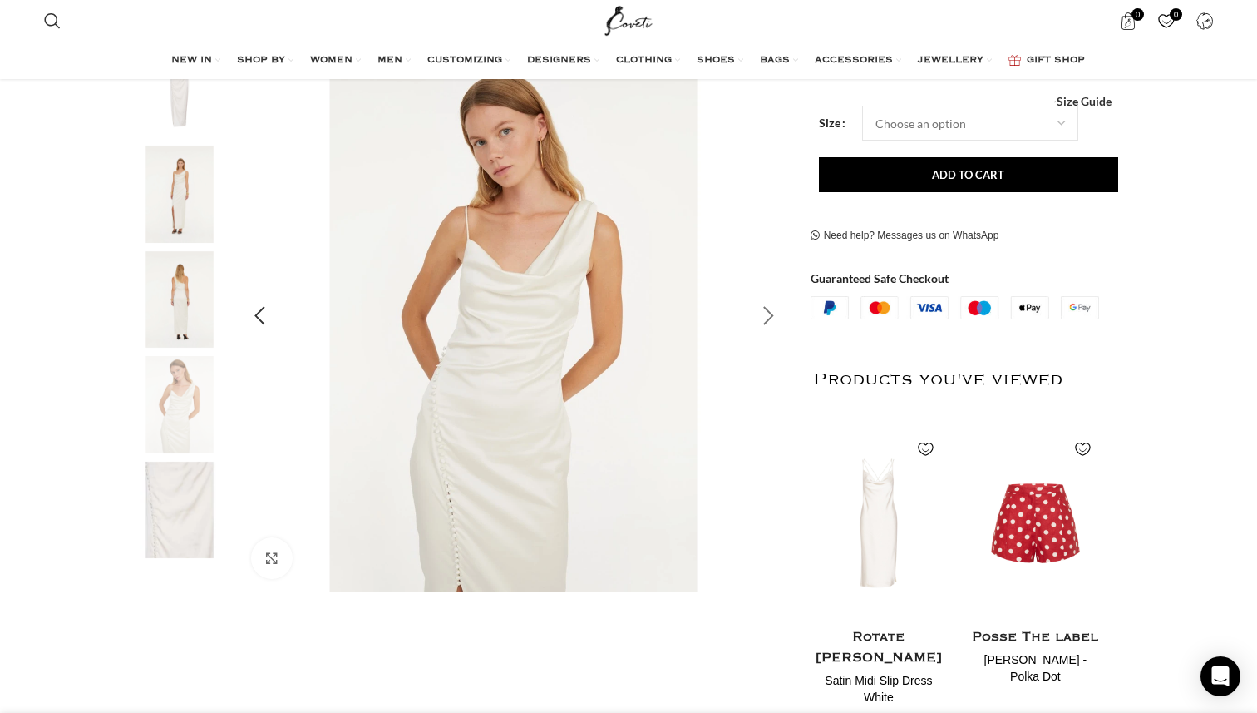
click at [754, 313] on div "Next slide" at bounding box center [769, 316] width 42 height 42
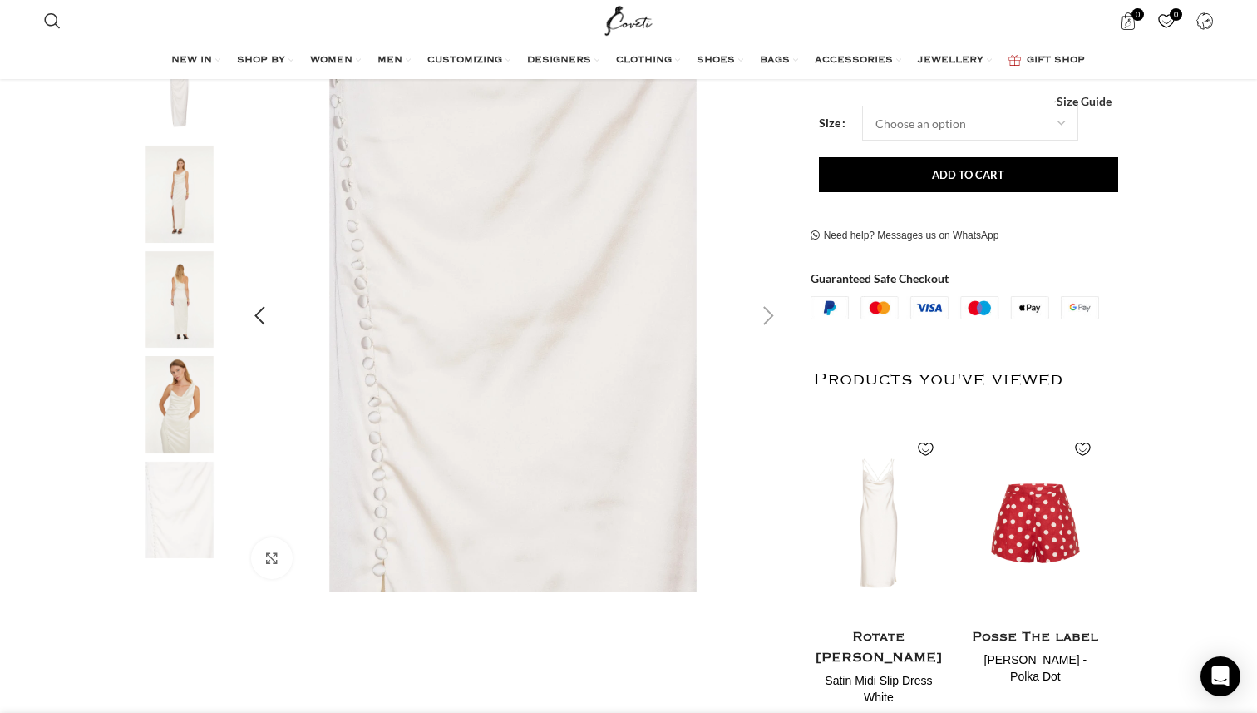
click at [754, 313] on div "Next slide" at bounding box center [769, 316] width 42 height 42
click at [768, 322] on div "Next slide" at bounding box center [769, 316] width 42 height 42
click at [263, 313] on div "Previous slide" at bounding box center [260, 316] width 42 height 42
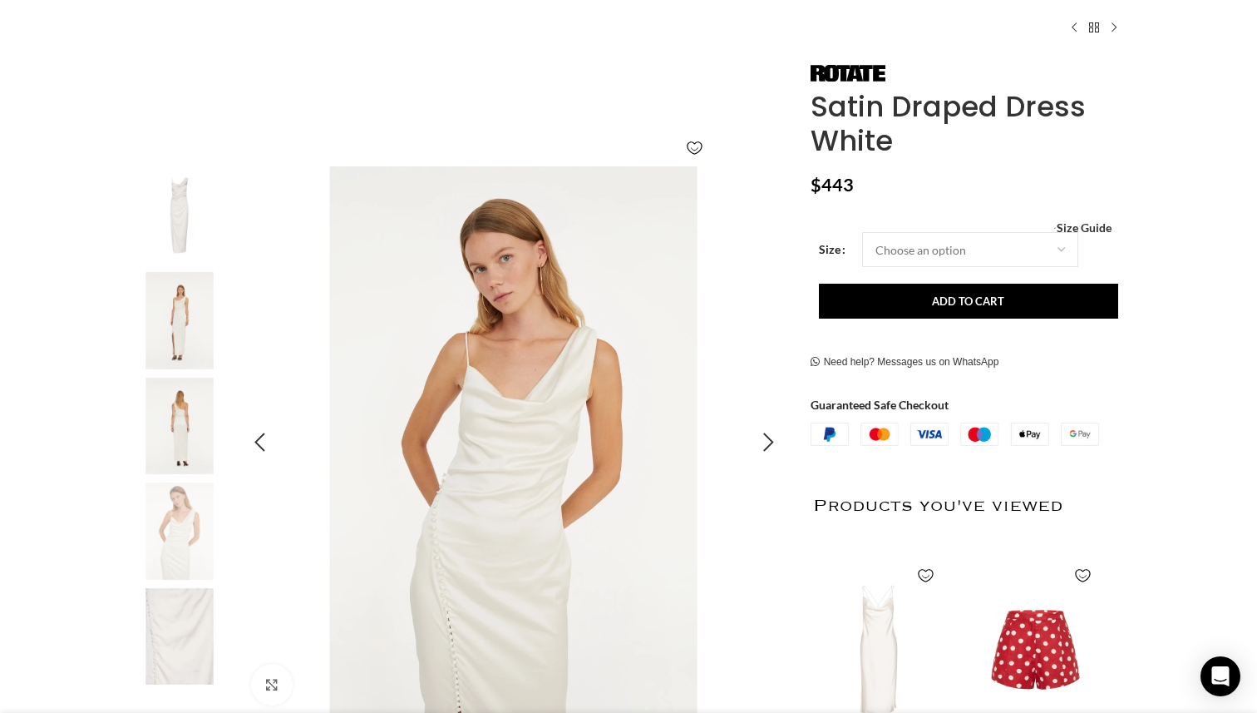
scroll to position [0, 0]
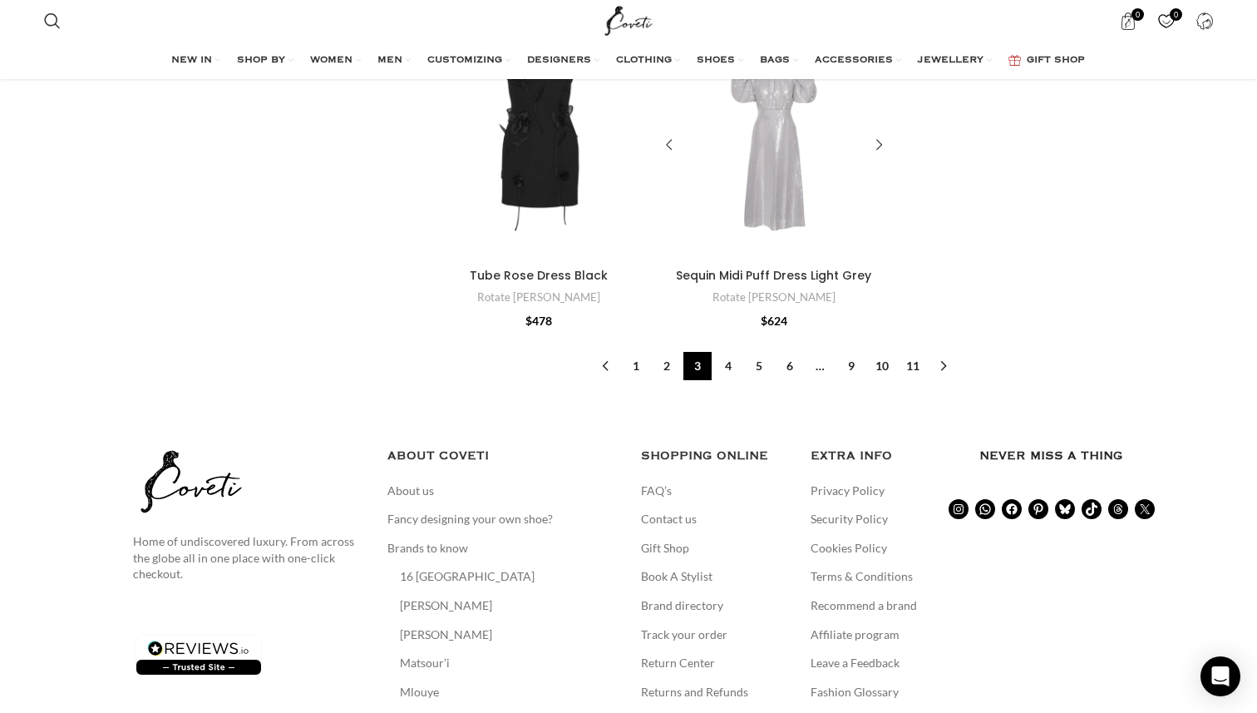
scroll to position [4987, 0]
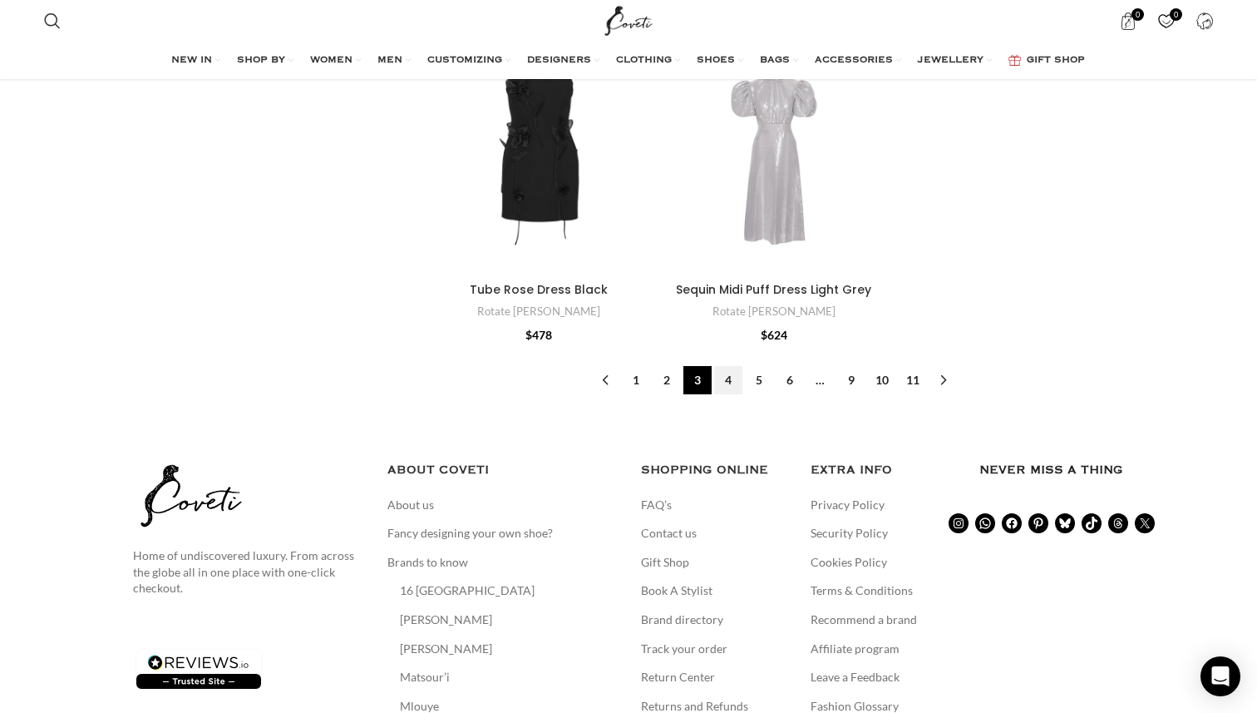
click at [732, 381] on link "4" at bounding box center [728, 380] width 28 height 28
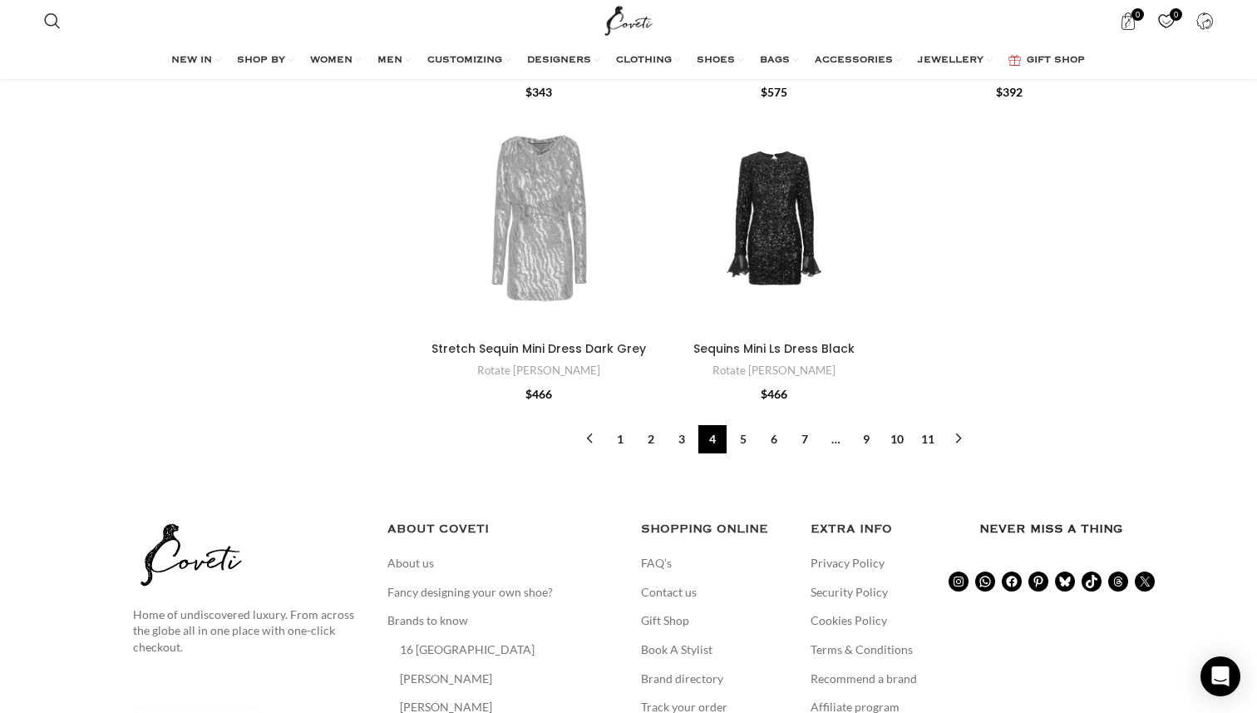
scroll to position [5190, 0]
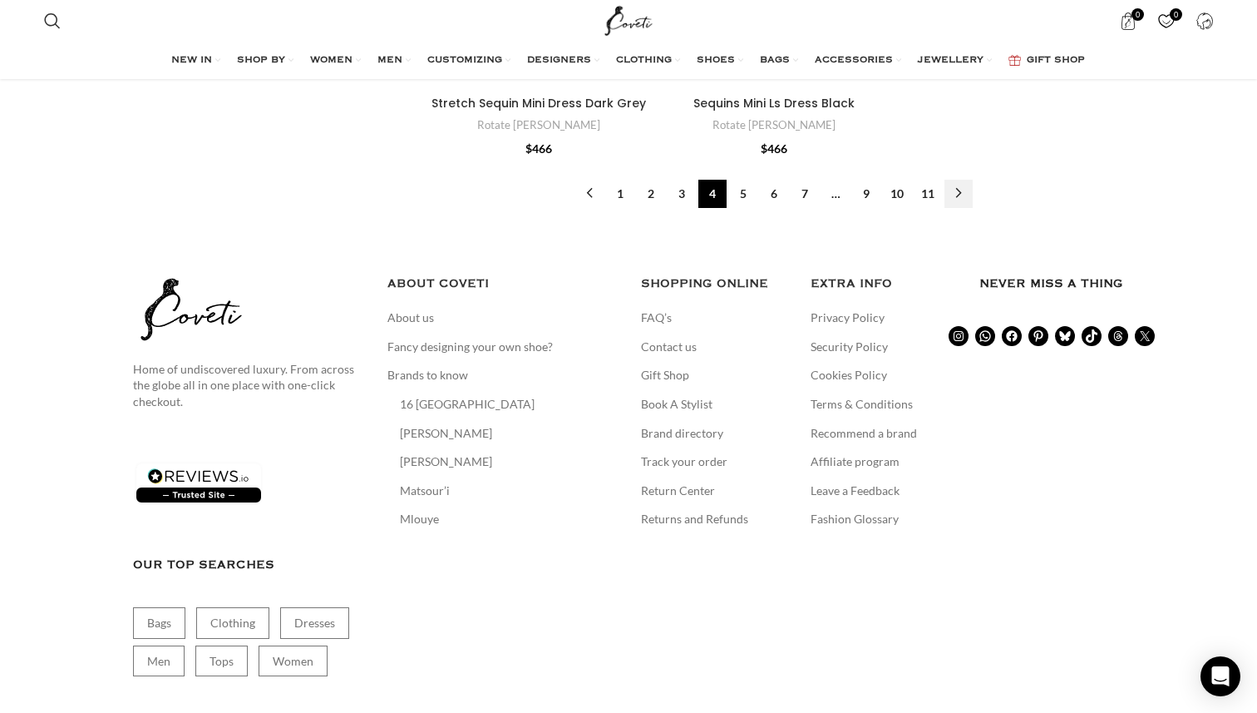
click at [954, 180] on link "→" at bounding box center [959, 194] width 28 height 28
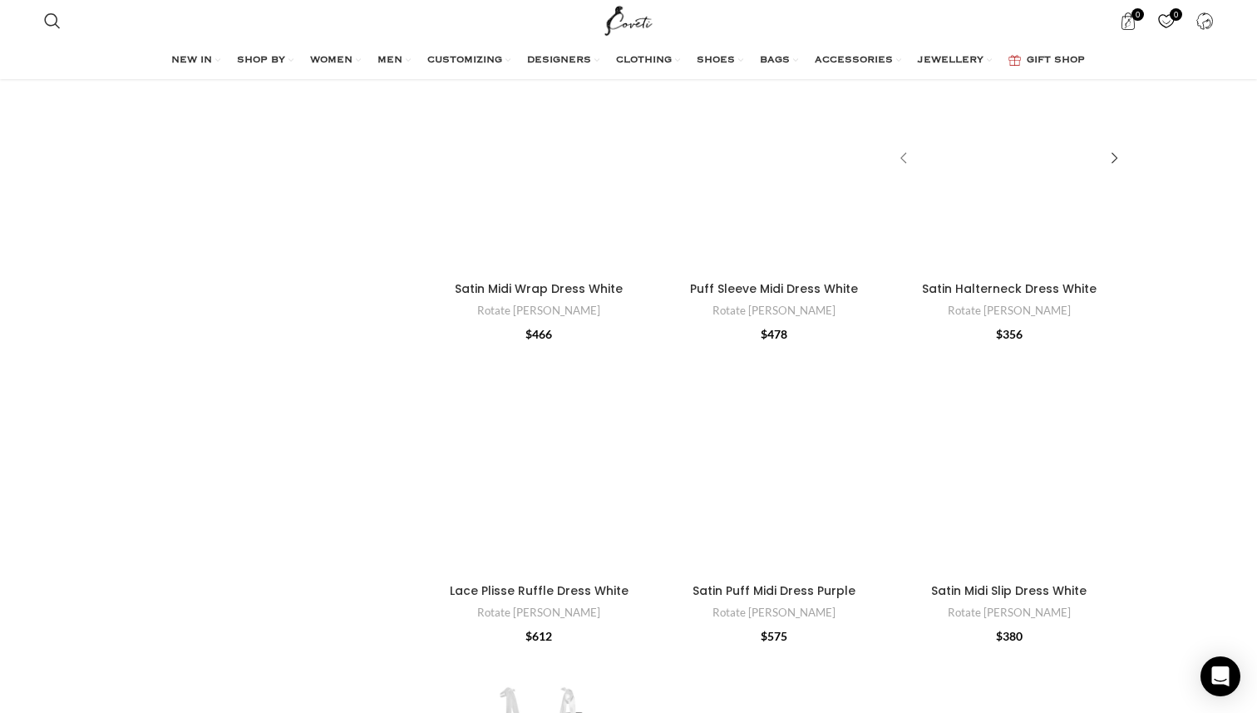
scroll to position [1672, 0]
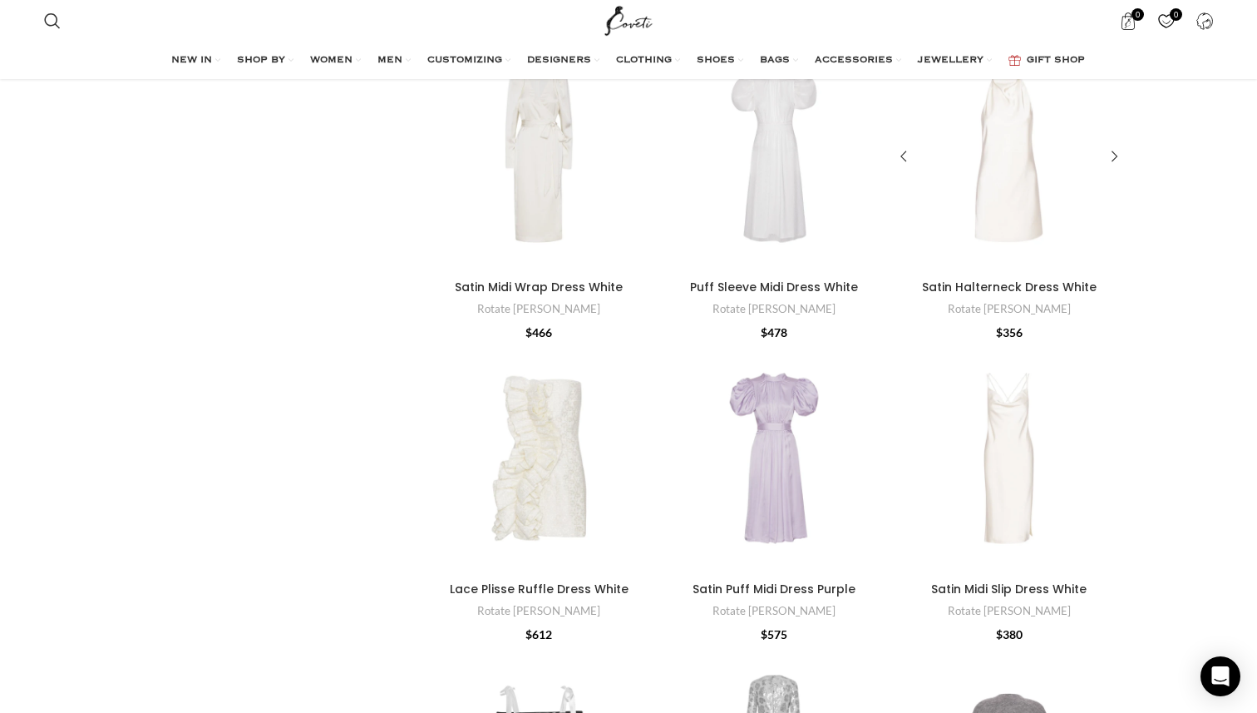
click at [1016, 165] on div "Satin Halterneck Dress White" at bounding box center [1009, 157] width 46 height 230
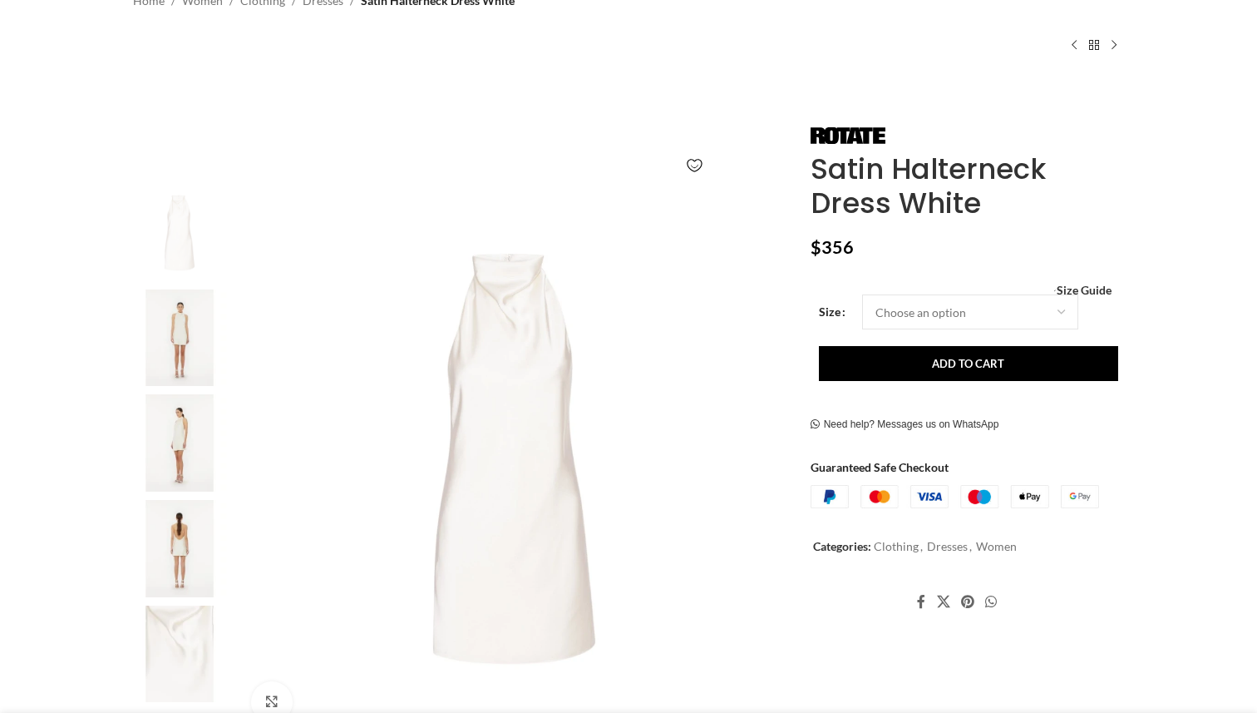
scroll to position [202, 0]
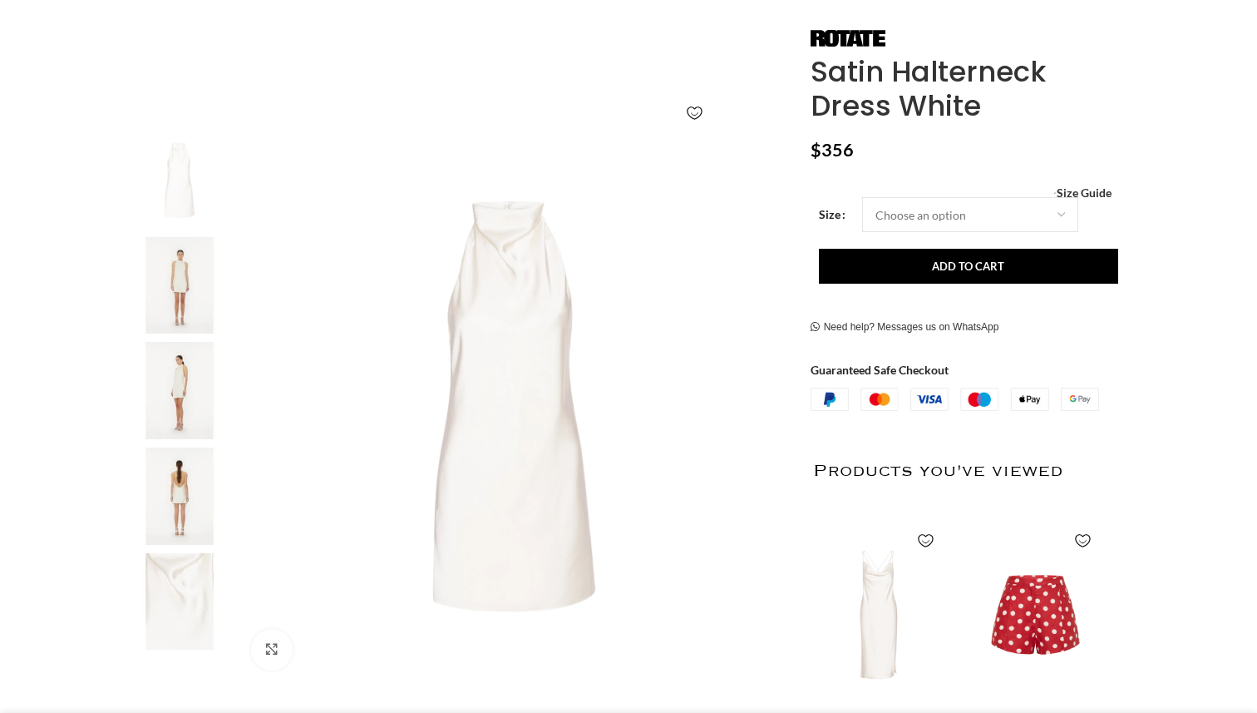
click at [165, 509] on img at bounding box center [179, 495] width 101 height 97
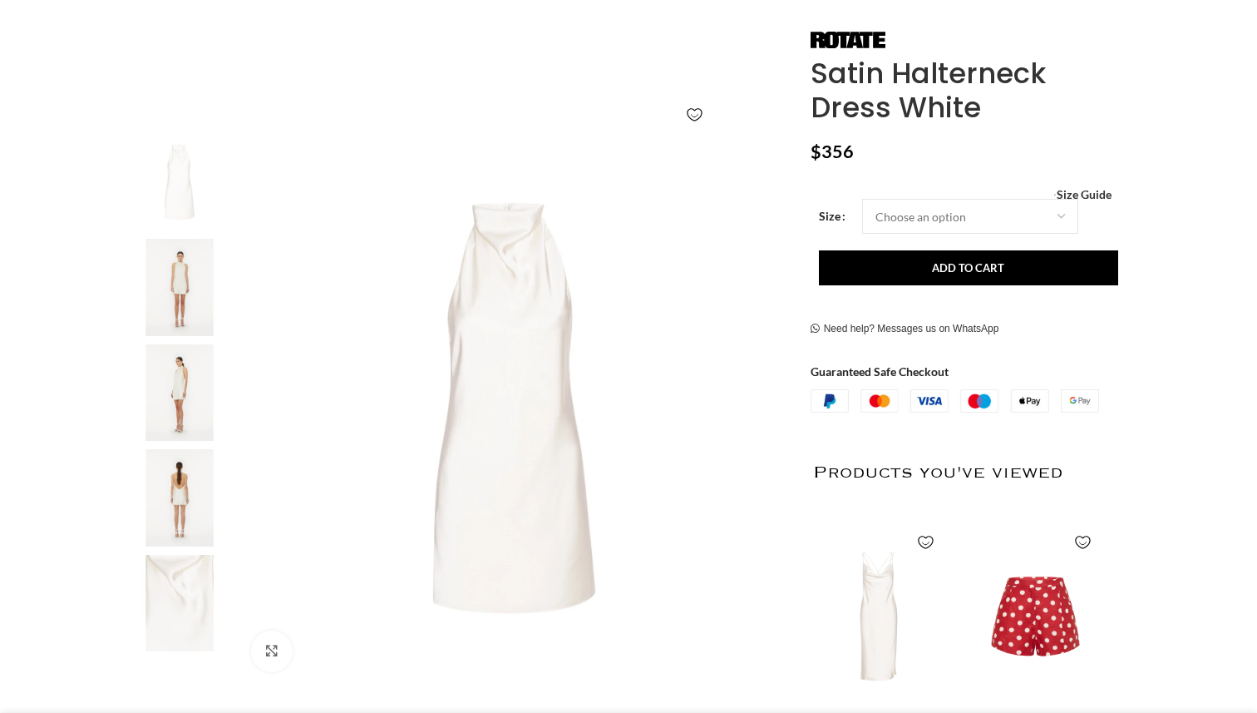
click at [165, 498] on img at bounding box center [179, 497] width 101 height 97
click at [184, 390] on img "3 / 5" at bounding box center [179, 392] width 101 height 97
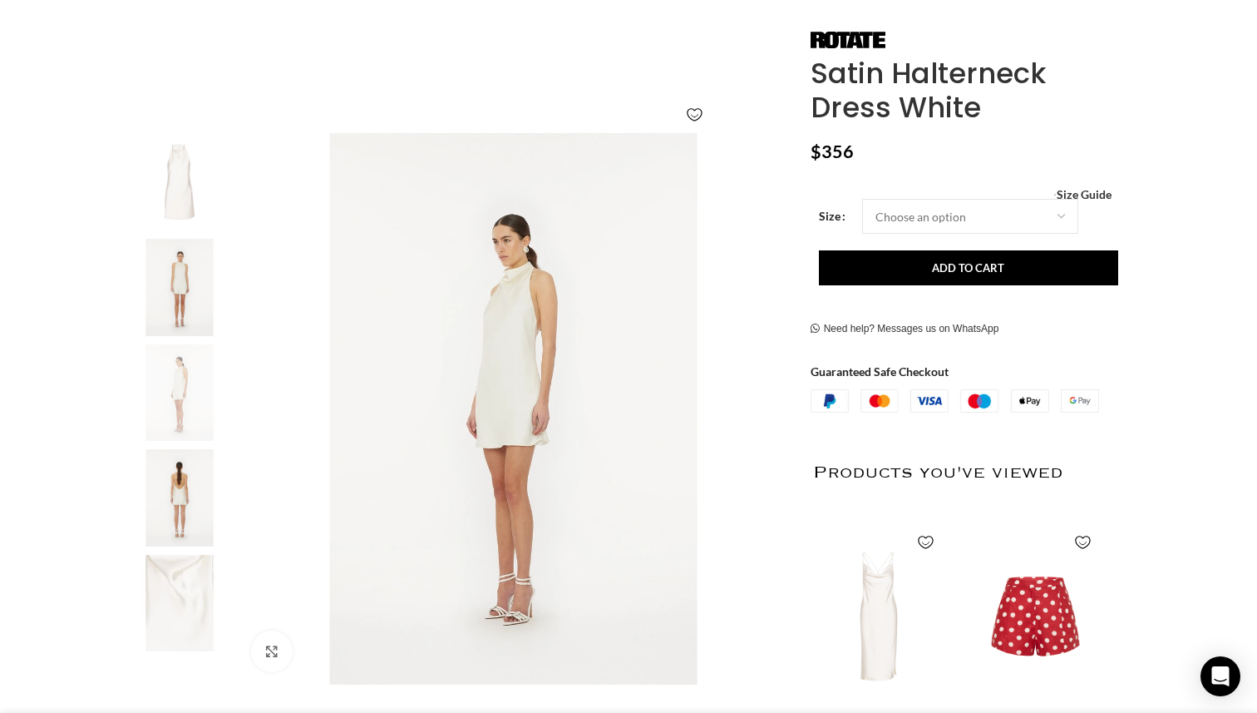
click at [175, 290] on img "2 / 5" at bounding box center [179, 287] width 101 height 97
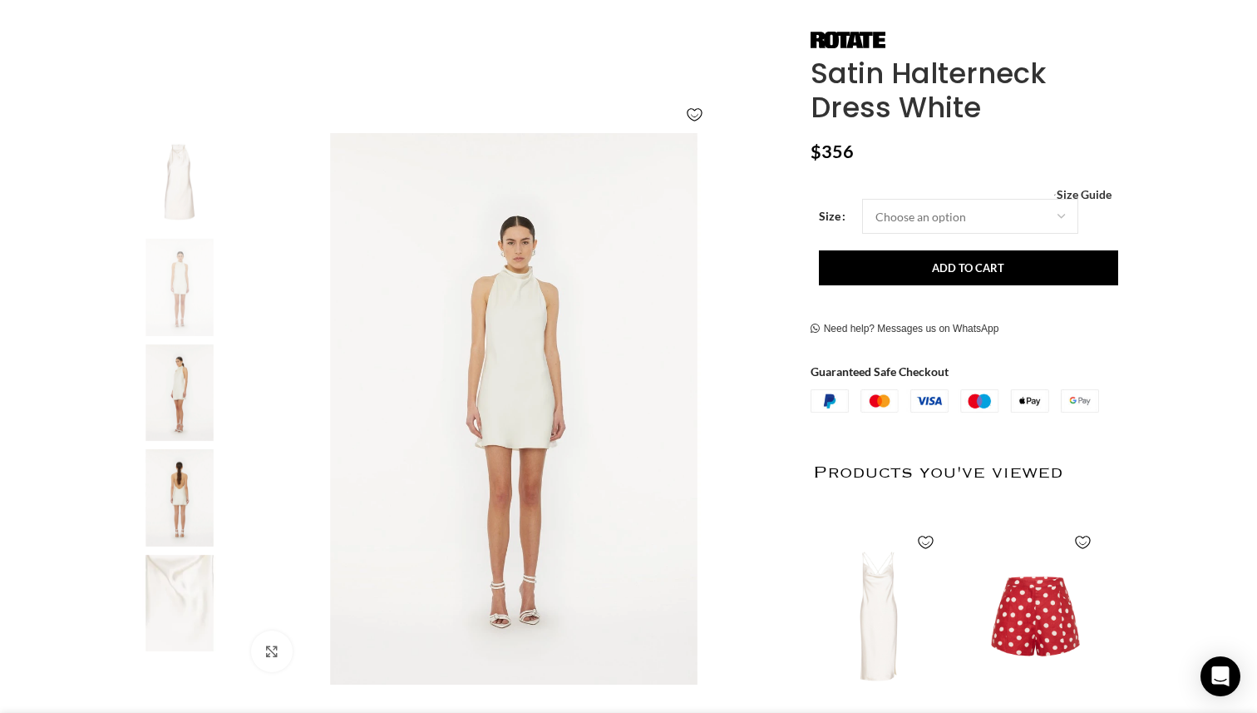
click at [180, 594] on img "5 / 5" at bounding box center [179, 603] width 101 height 97
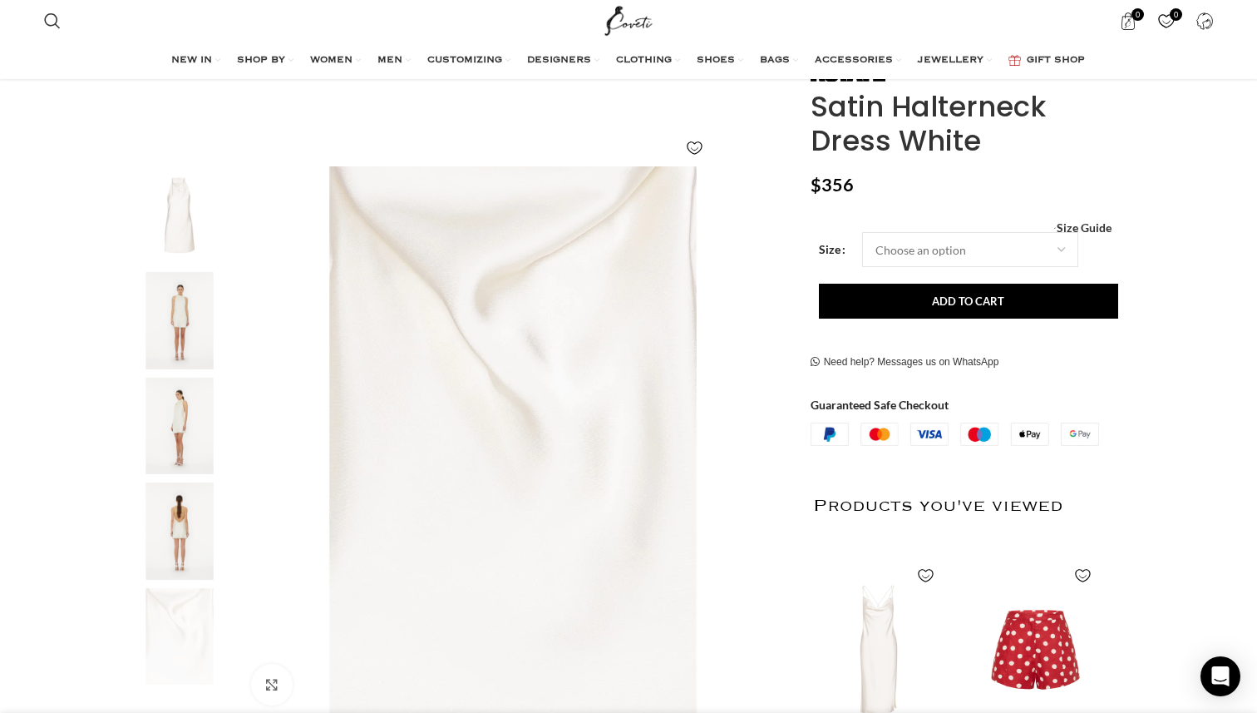
scroll to position [82, 0]
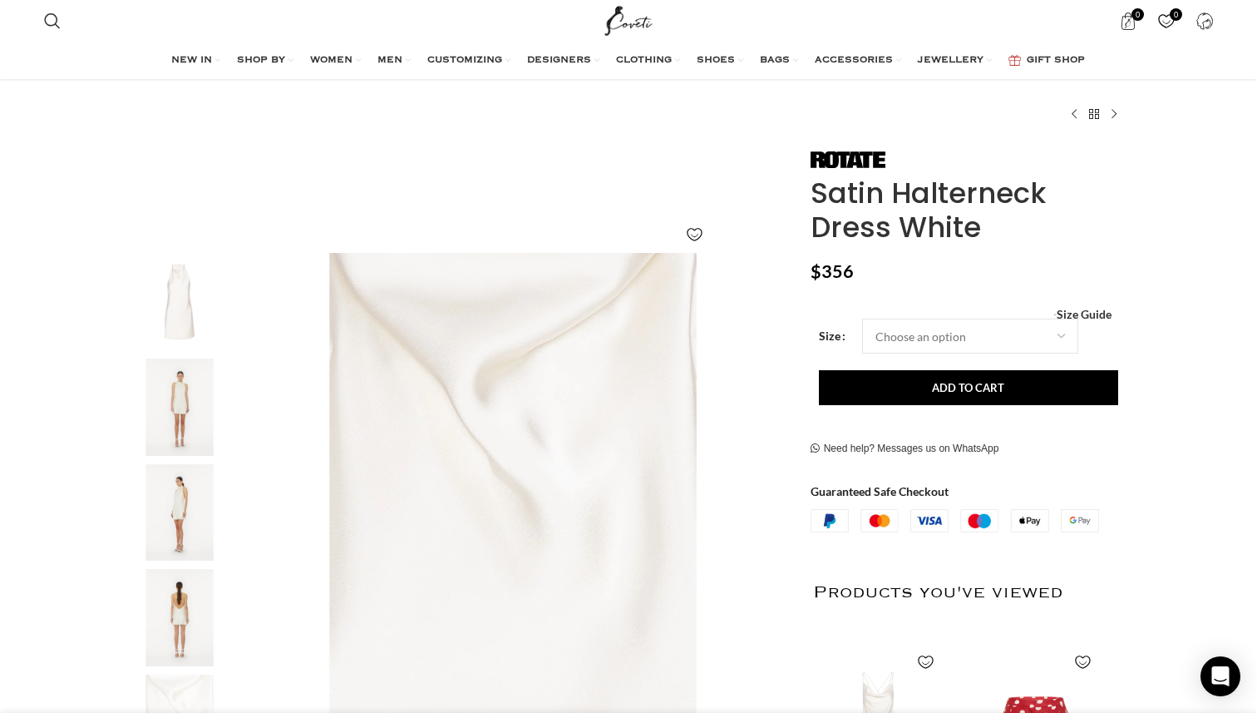
click at [193, 381] on img "2 / 5" at bounding box center [179, 406] width 101 height 97
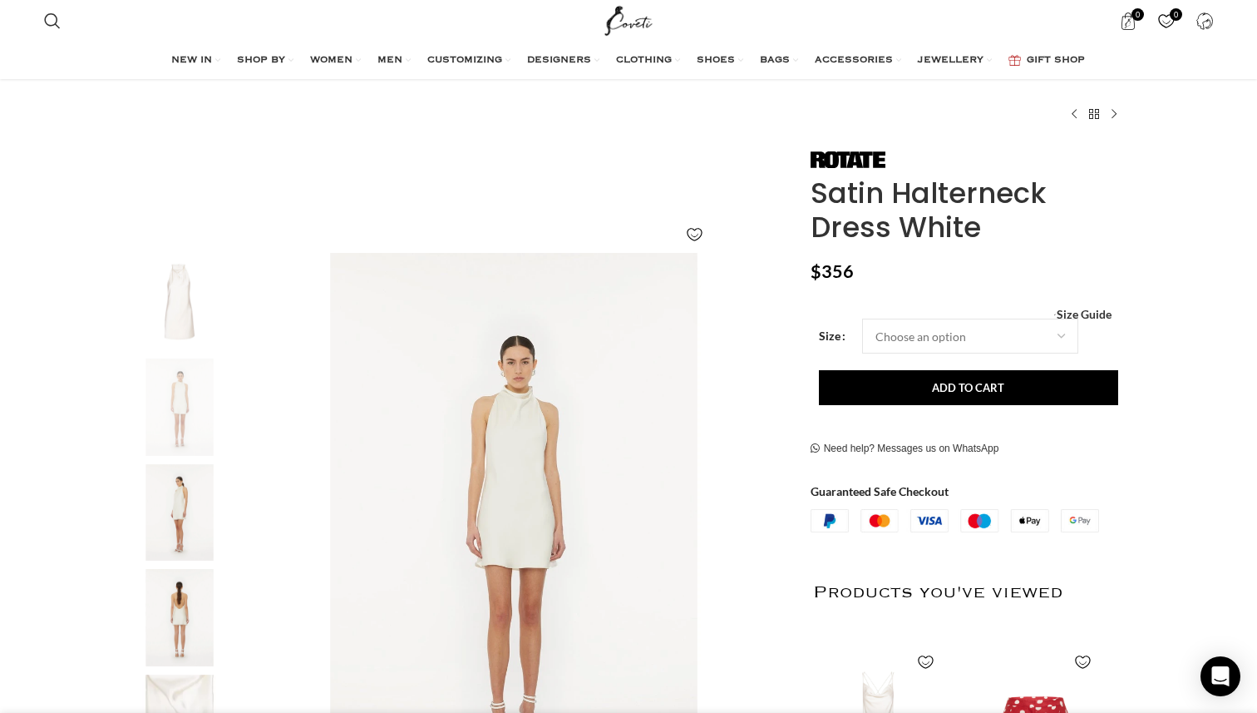
scroll to position [0, 175]
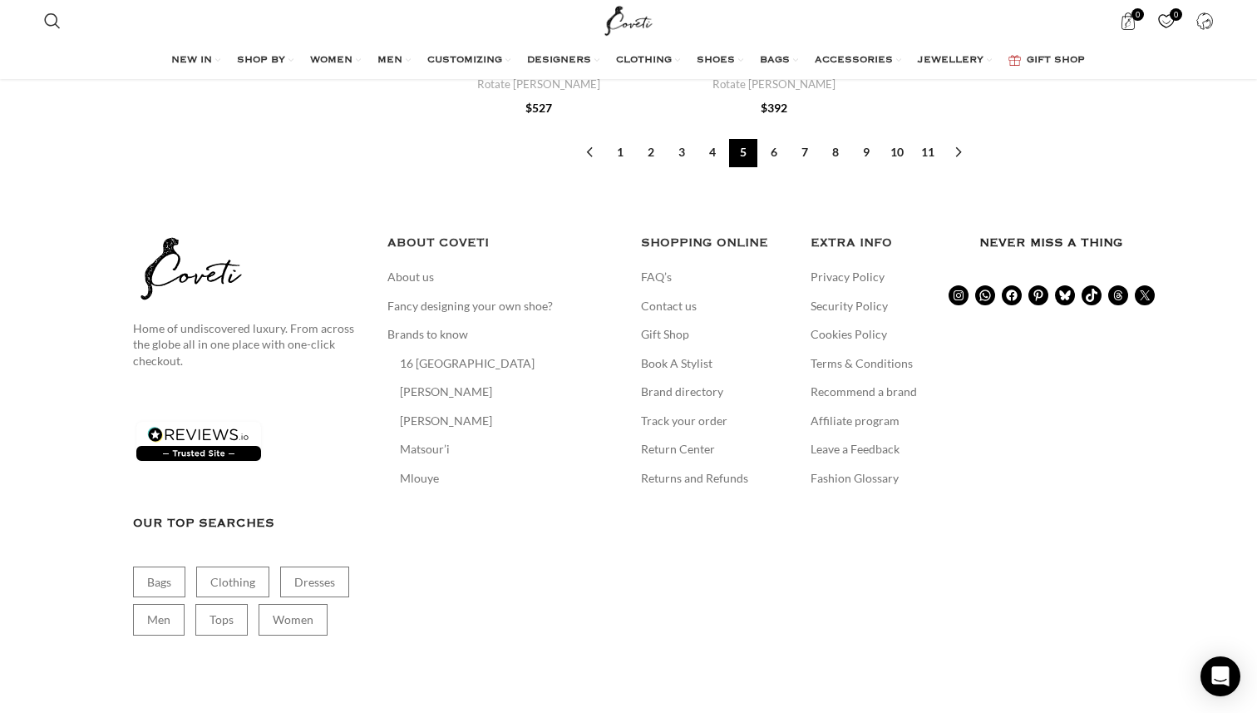
scroll to position [5279, 0]
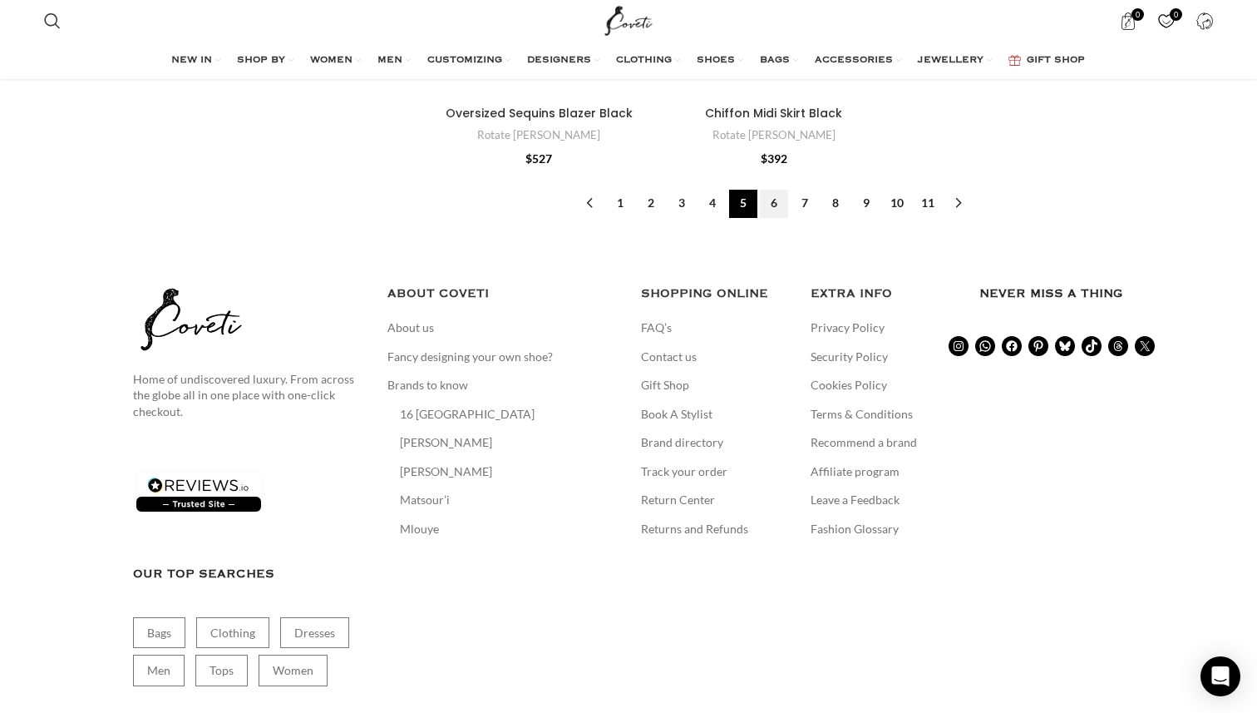
click at [767, 216] on link "6" at bounding box center [774, 204] width 28 height 28
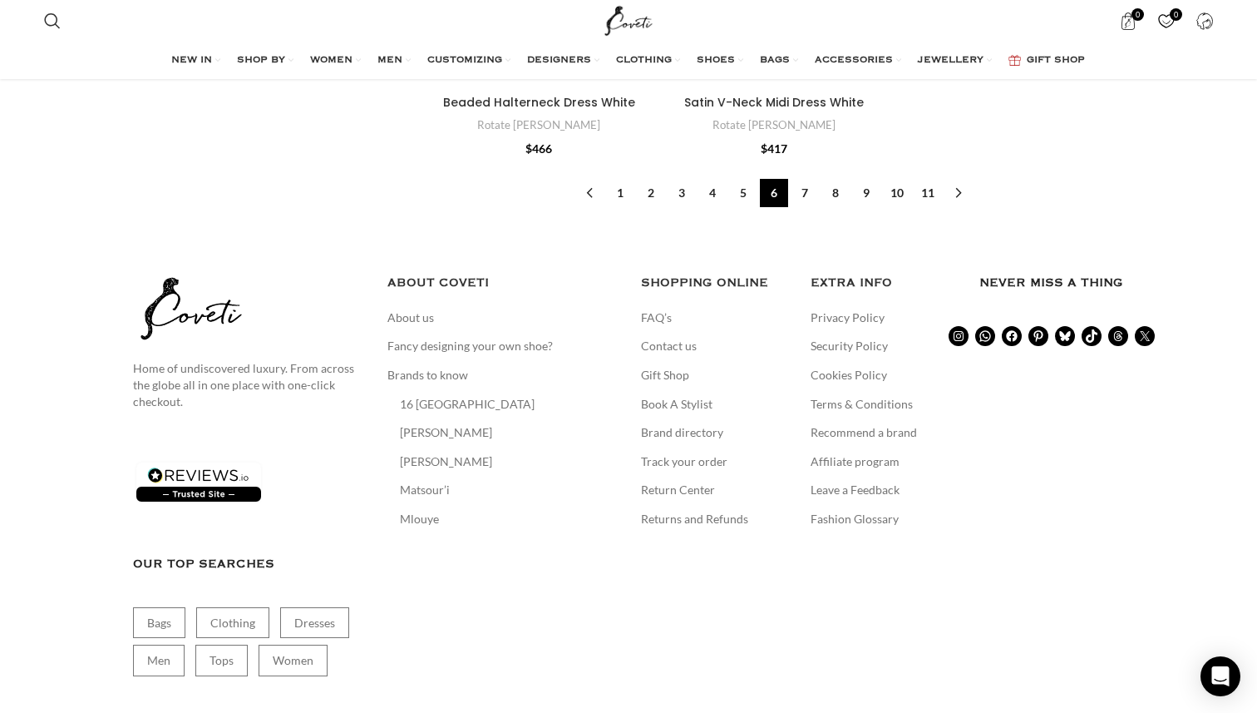
scroll to position [5226, 0]
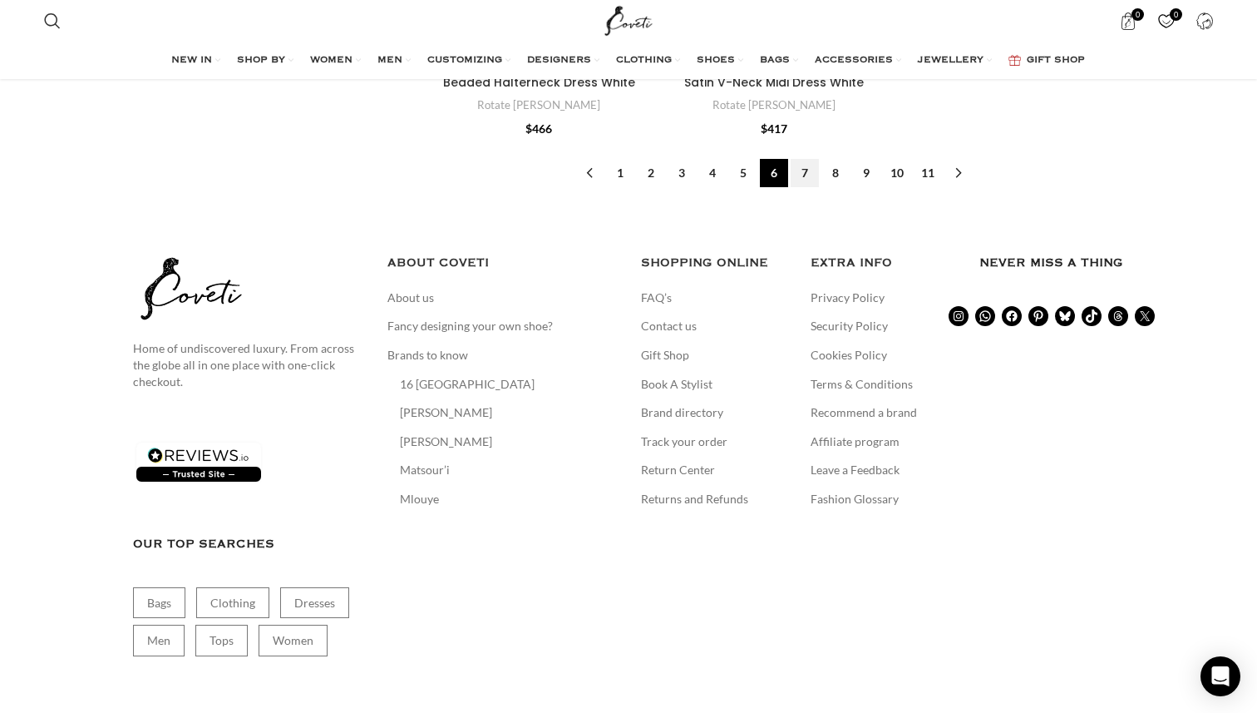
click at [811, 159] on link "7" at bounding box center [805, 173] width 28 height 28
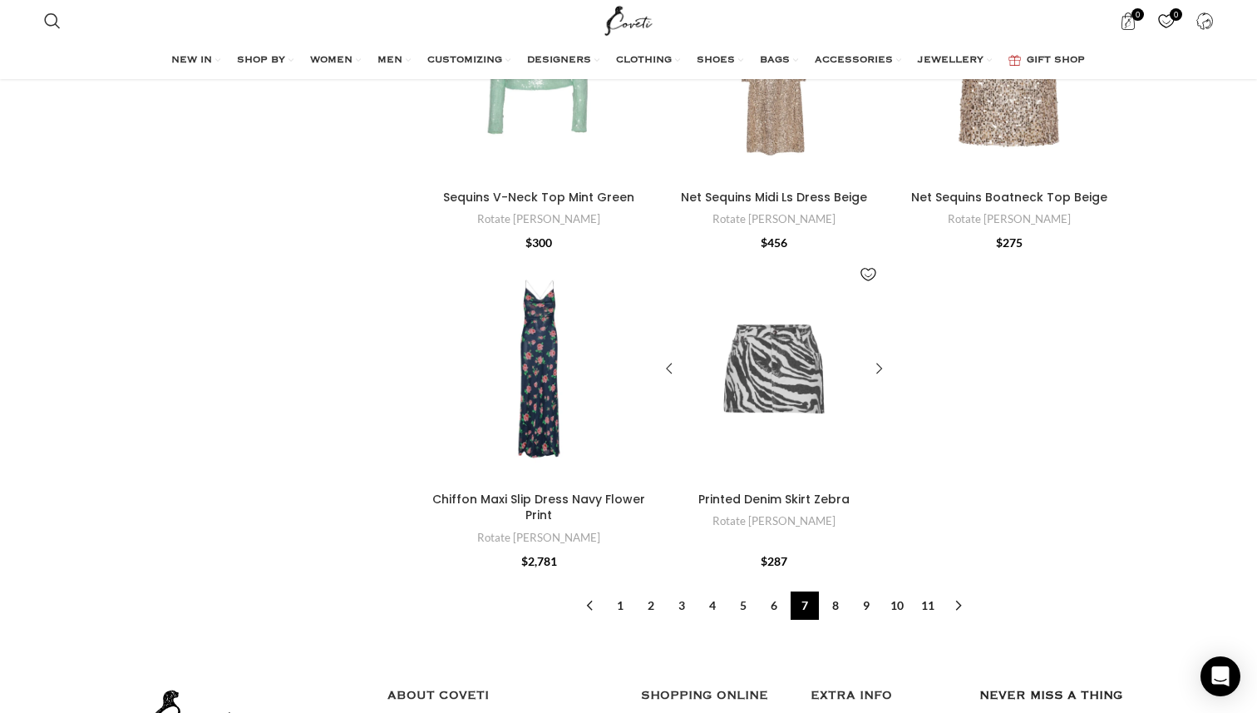
scroll to position [5155, 0]
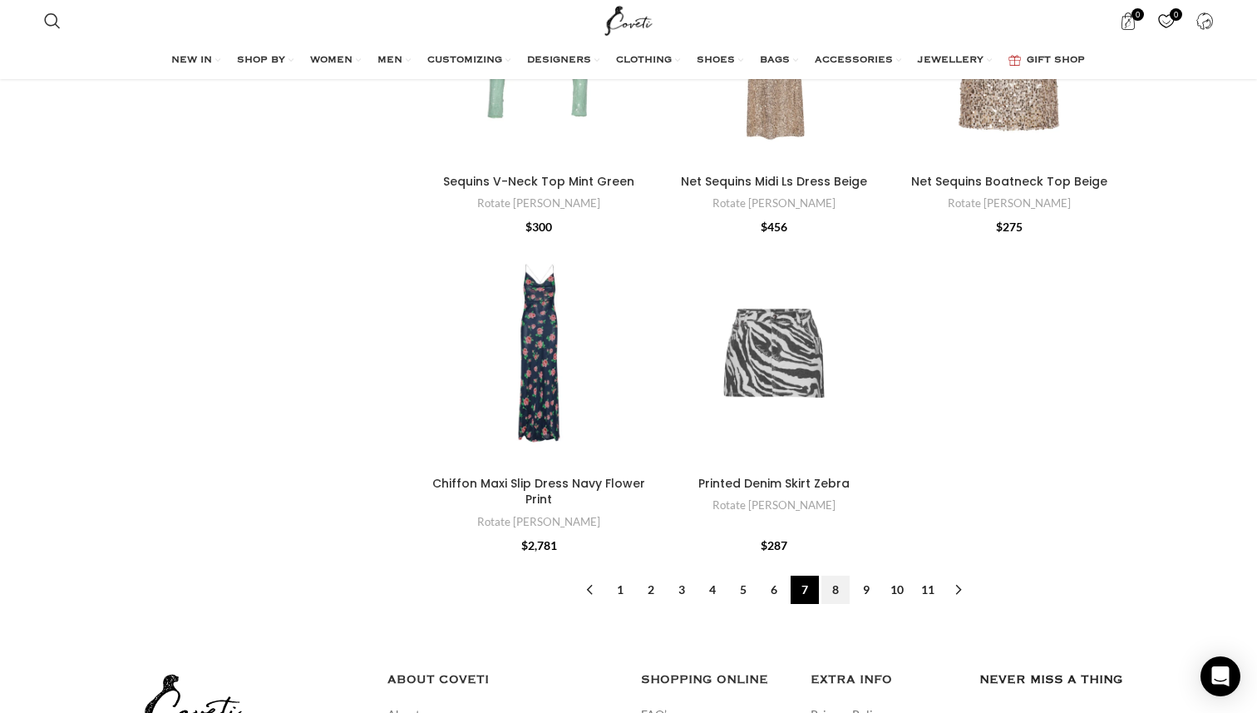
click at [836, 576] on link "8" at bounding box center [835, 589] width 28 height 28
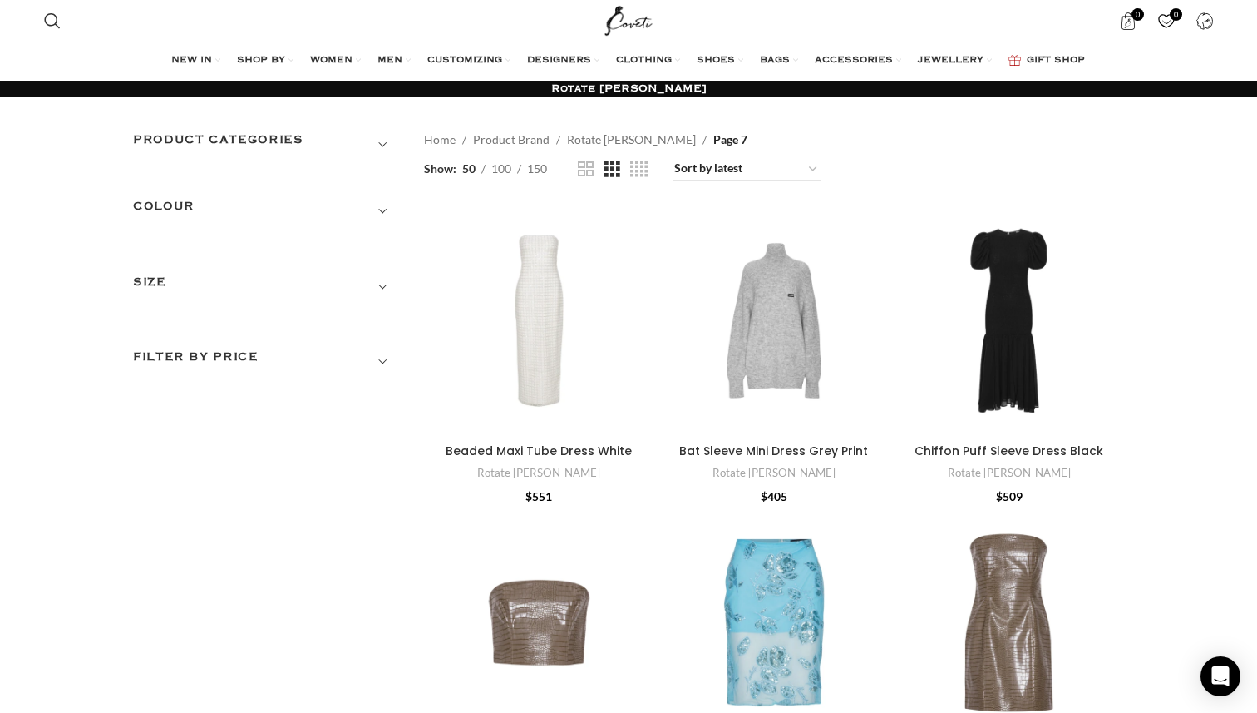
scroll to position [5155, 0]
